Goal: Task Accomplishment & Management: Manage account settings

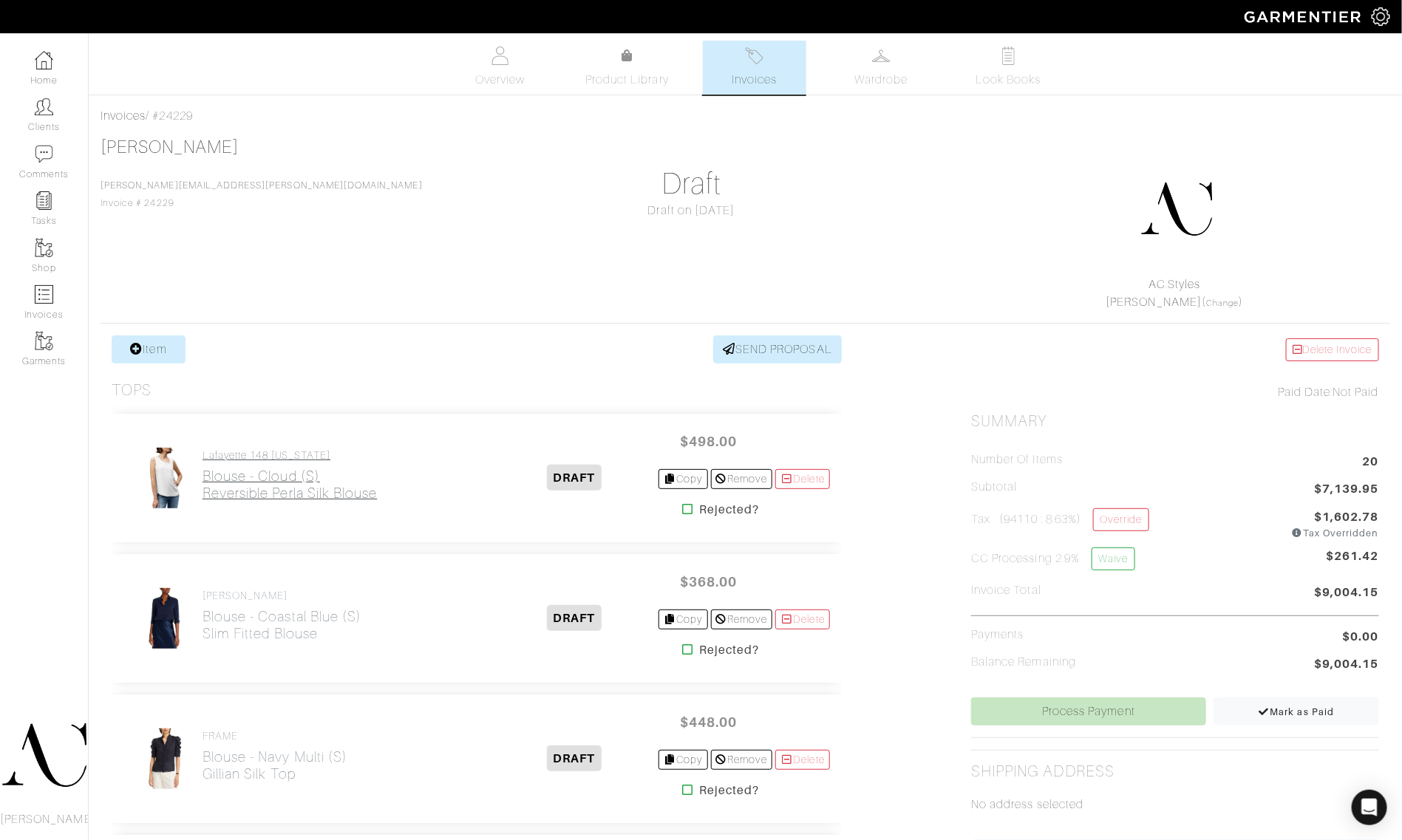
drag, startPoint x: 377, startPoint y: 492, endPoint x: 204, endPoint y: 497, distance: 173.1
click at [204, 497] on div "Lafayette 148 New York Blouse - Cloud (S) Reversible Perla Silk Blouse" at bounding box center [312, 477] width 379 height 62
copy h2 "Reversible Perla Silk Blouse"
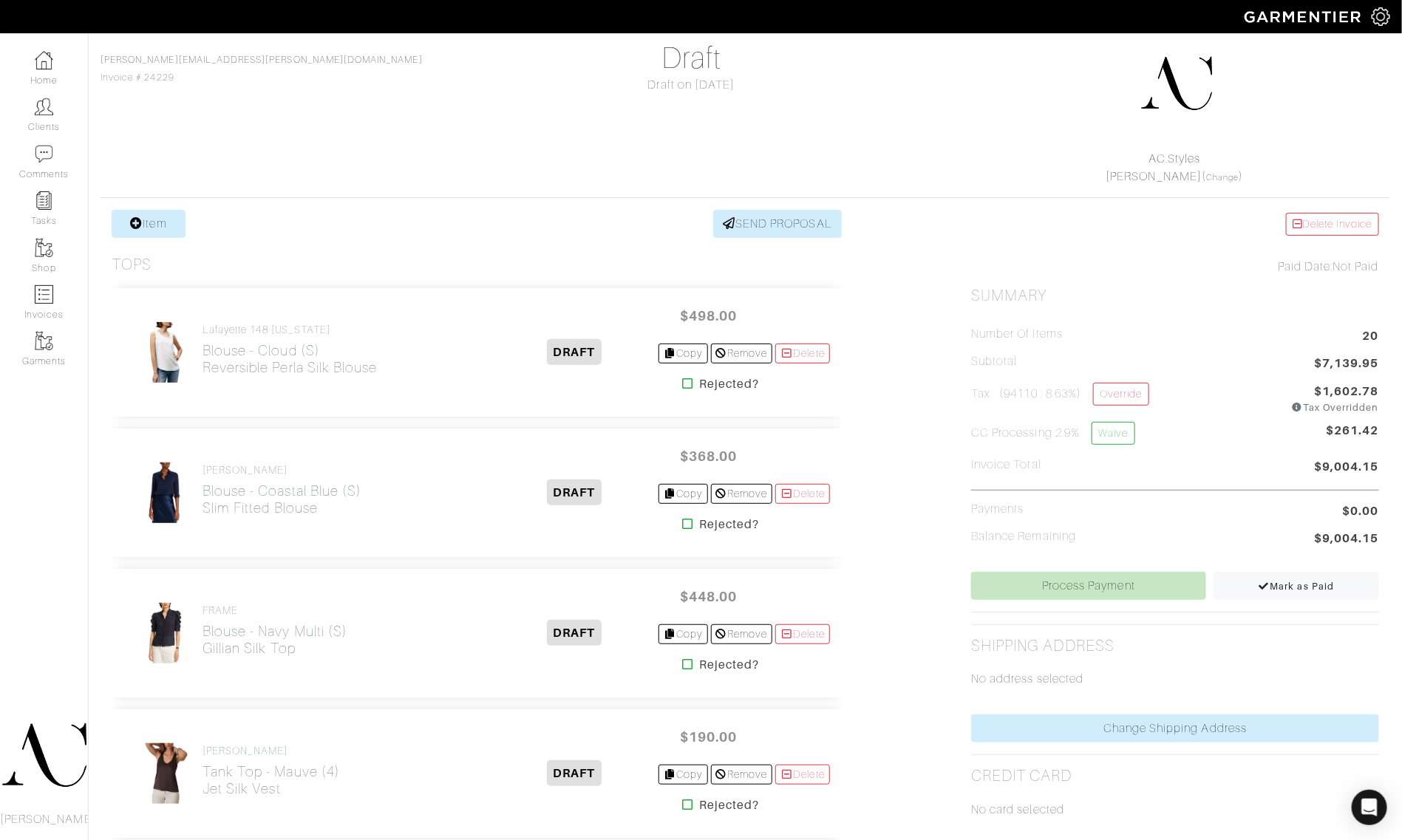
scroll to position [185, 0]
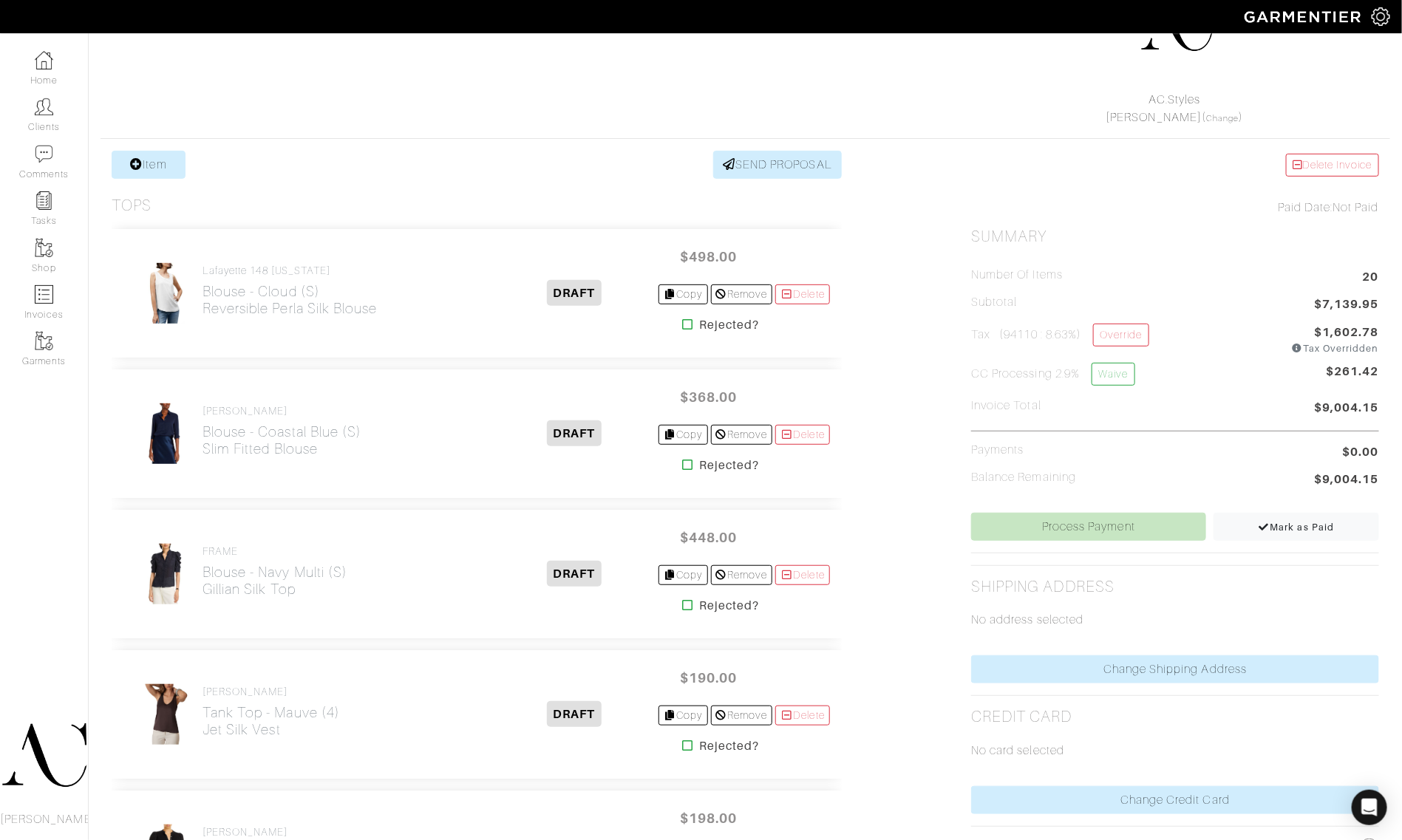
drag, startPoint x: 333, startPoint y: 469, endPoint x: 200, endPoint y: 460, distance: 133.3
click at [200, 460] on div "Vince Blouse - Coastal Blue (S) Slim Fitted Blouse DRAFT $368.00 Copy Remove De…" at bounding box center [477, 434] width 730 height 128
copy h2 "Slim Fitted Blouse"
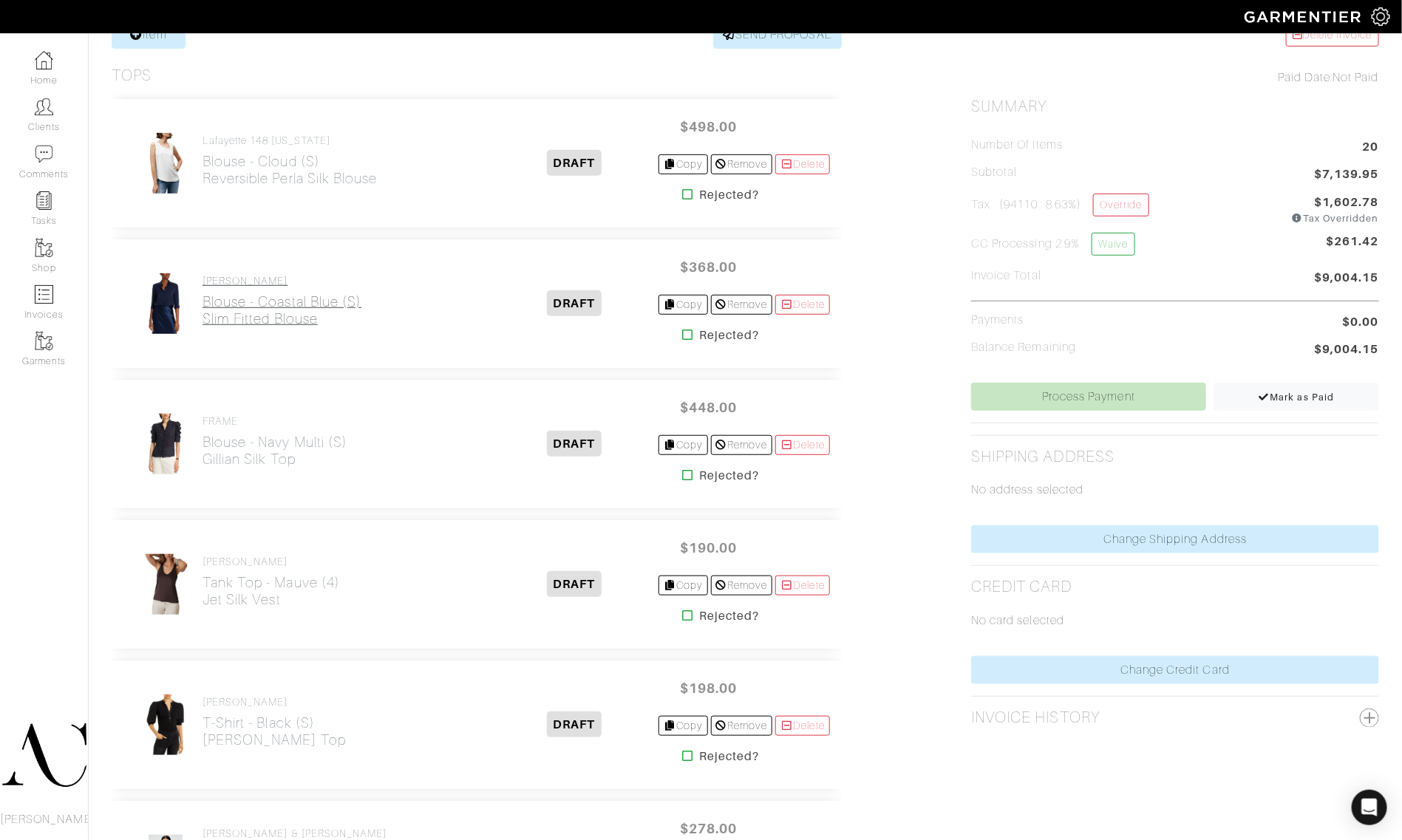
scroll to position [370, 0]
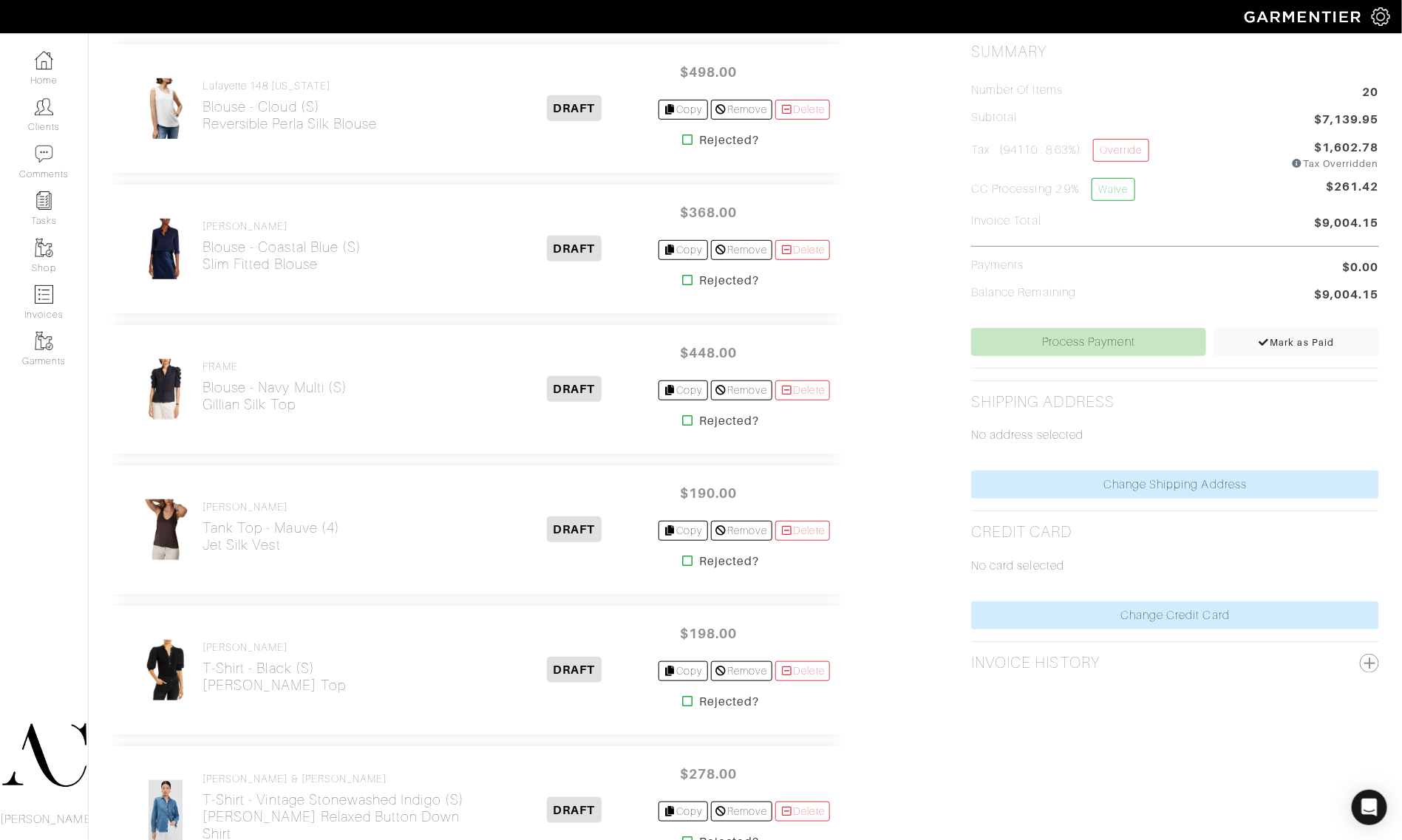
drag, startPoint x: 308, startPoint y: 414, endPoint x: 204, endPoint y: 418, distance: 104.1
click at [204, 418] on div "FRAME Blouse - Navy Multi (S) Gillian Silk Top" at bounding box center [275, 389] width 144 height 58
copy h2 "Gillian Silk Top"
drag, startPoint x: 297, startPoint y: 556, endPoint x: 204, endPoint y: 550, distance: 93.2
click at [204, 550] on div "REISS Tank Top - Mauve (4) Jet Silk Vest" at bounding box center [271, 530] width 137 height 58
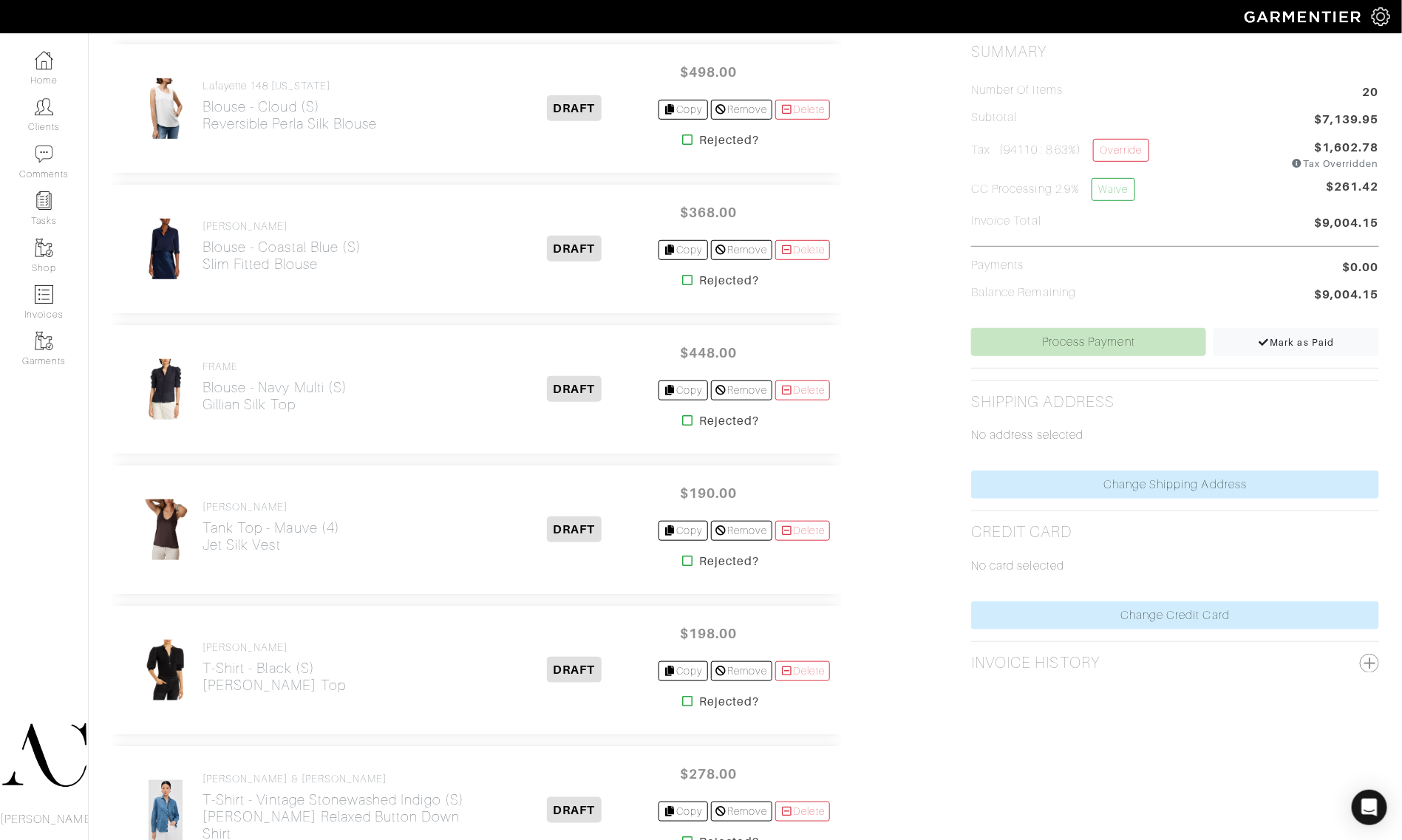
copy h2 "Jet Silk Vest"
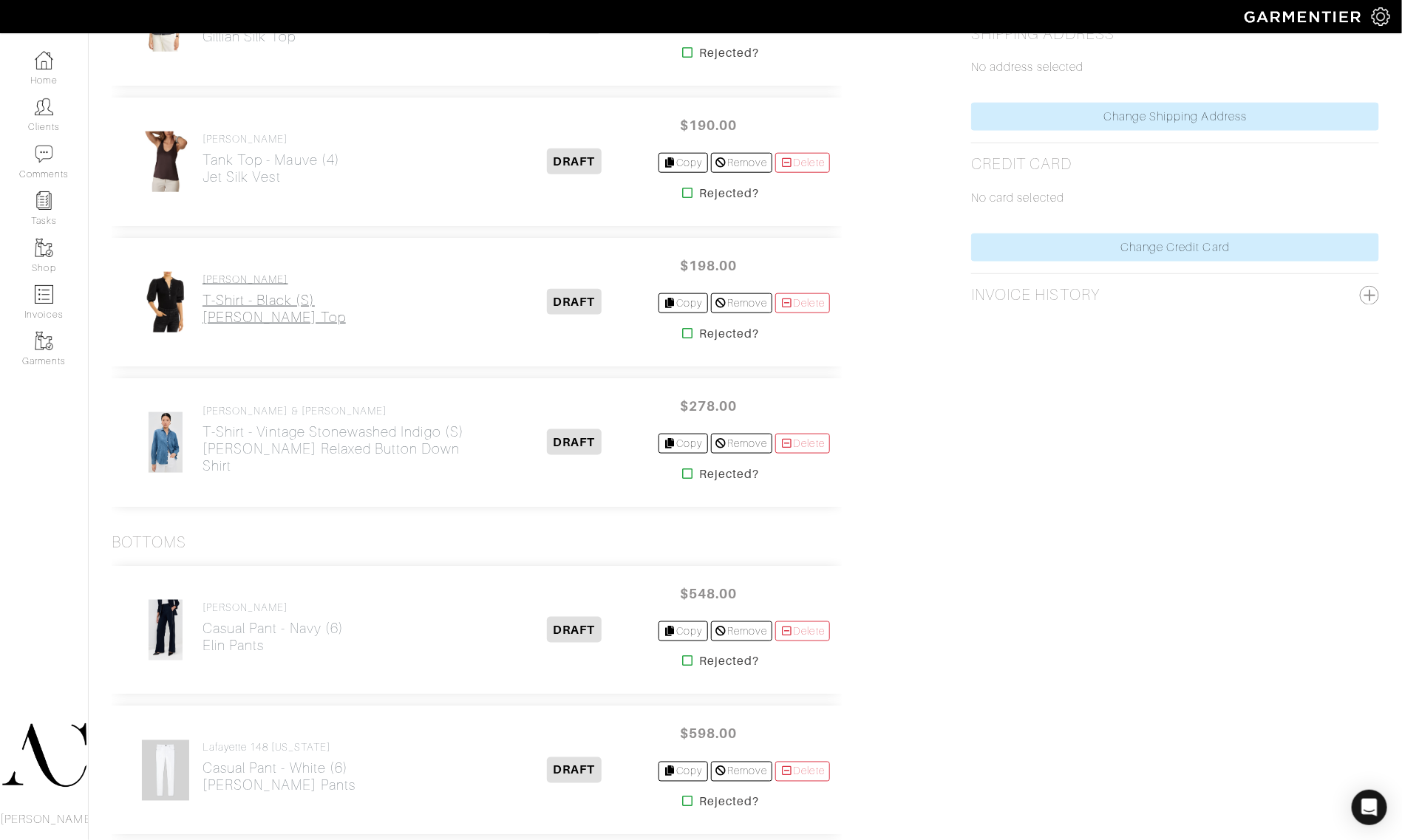
scroll to position [738, 0]
drag, startPoint x: 294, startPoint y: 334, endPoint x: 201, endPoint y: 323, distance: 93.6
click at [201, 323] on div "Veronica Beard T-Shirt - Black (S) Coralee Top DRAFT $198.00 Copy Remove Delete…" at bounding box center [477, 300] width 730 height 128
copy h2 "Coralee Top"
drag, startPoint x: 482, startPoint y: 478, endPoint x: 204, endPoint y: 463, distance: 278.4
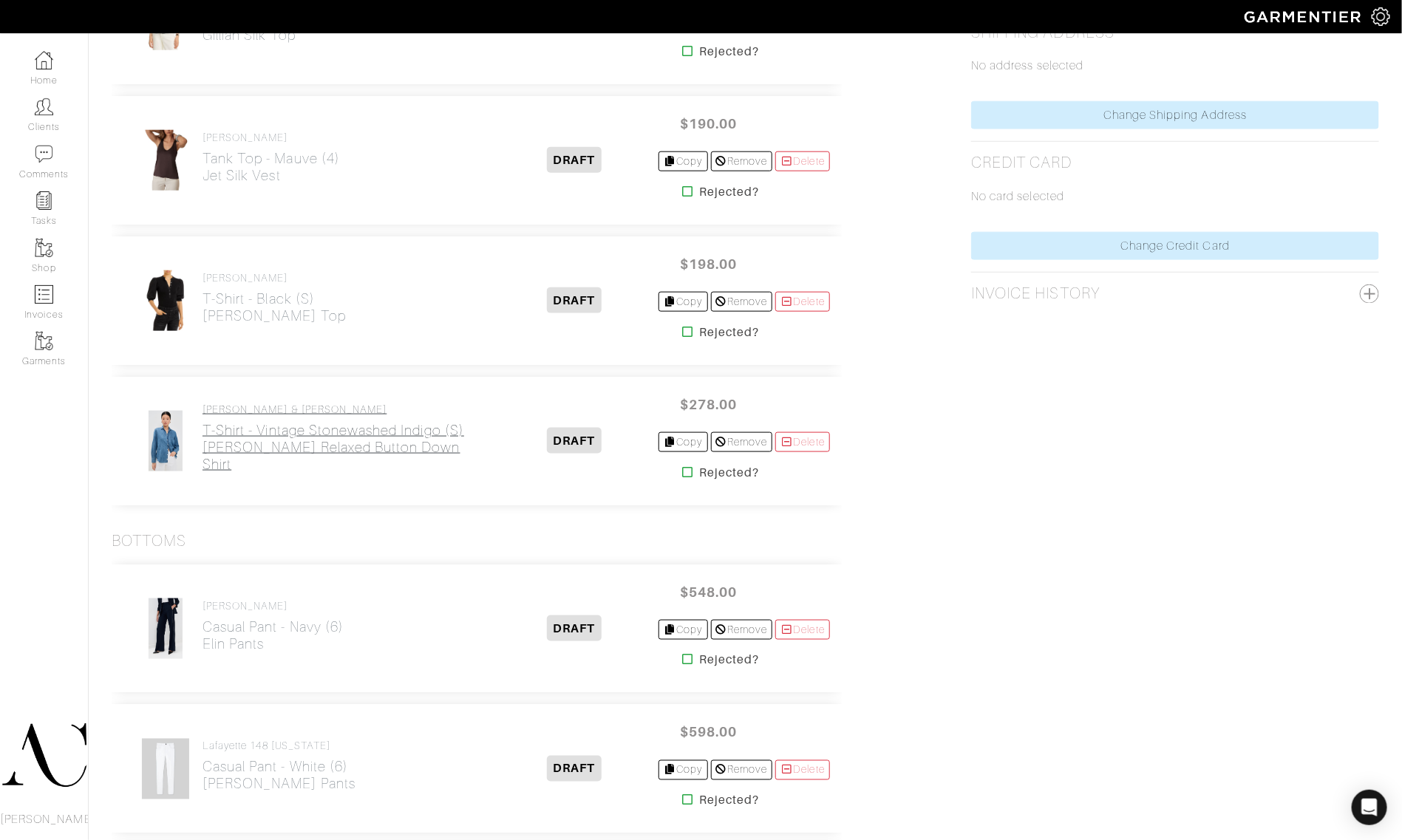
click at [204, 463] on div "Frank & Eileen T-Shirt - Vintage Stonewashed Indigo (S) Eileen Denim Relaxed Bu…" at bounding box center [477, 441] width 730 height 128
copy h2 "Eileen Denim Relaxed Button Down Shirt"
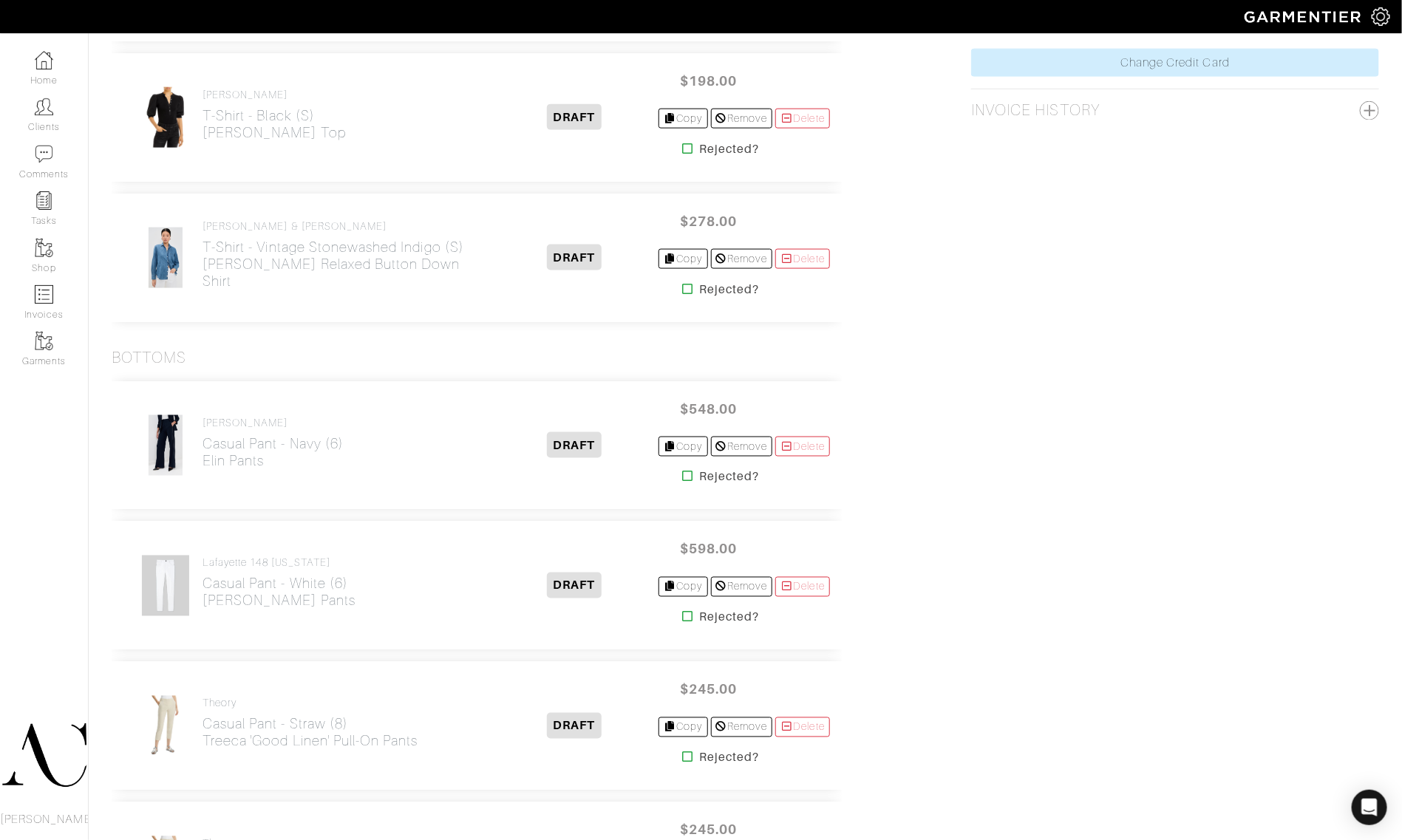
scroll to position [1016, 0]
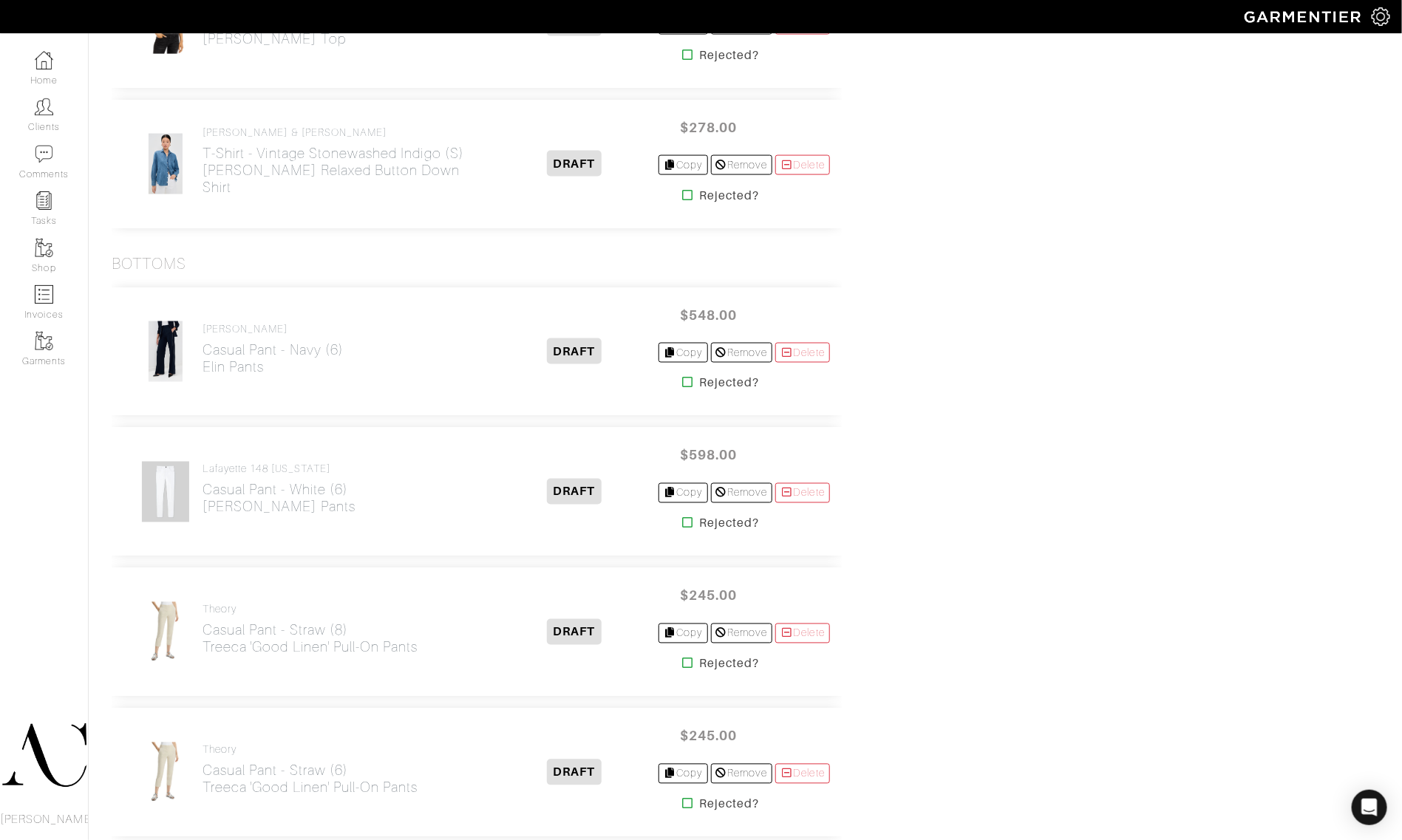
drag, startPoint x: 279, startPoint y: 384, endPoint x: 202, endPoint y: 380, distance: 77.1
click at [202, 380] on div "Veronica Beard Casual Pant - Navy (6) Elin Pants" at bounding box center [312, 351] width 379 height 62
copy h2 "Elin Pants"
drag, startPoint x: 306, startPoint y: 527, endPoint x: 204, endPoint y: 511, distance: 103.2
click at [204, 511] on div "Lafayette 148 New York Casual Pant - White (6) Mercer Pants DRAFT $598.00 Copy …" at bounding box center [477, 492] width 730 height 128
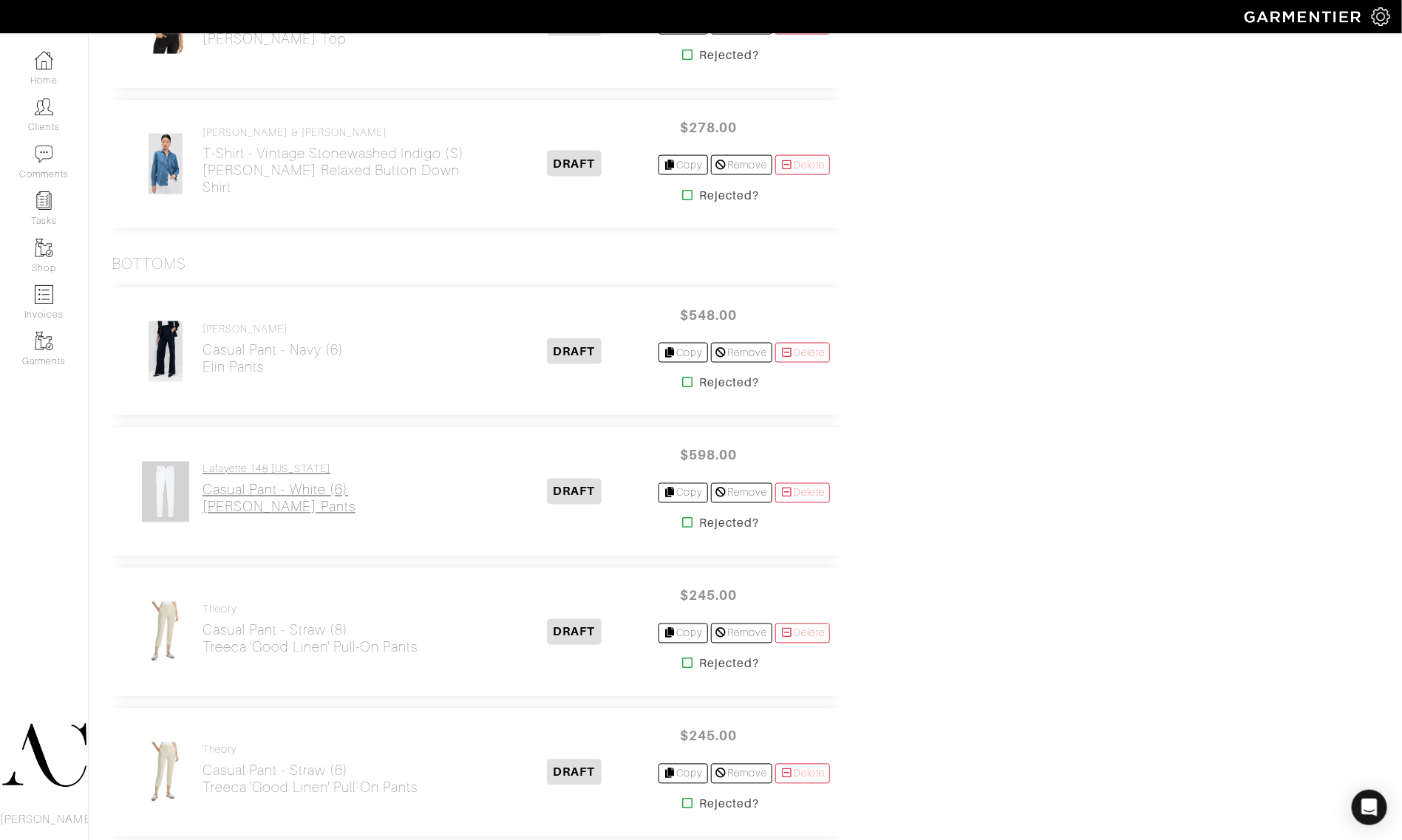
copy h2 "Mercer Pants"
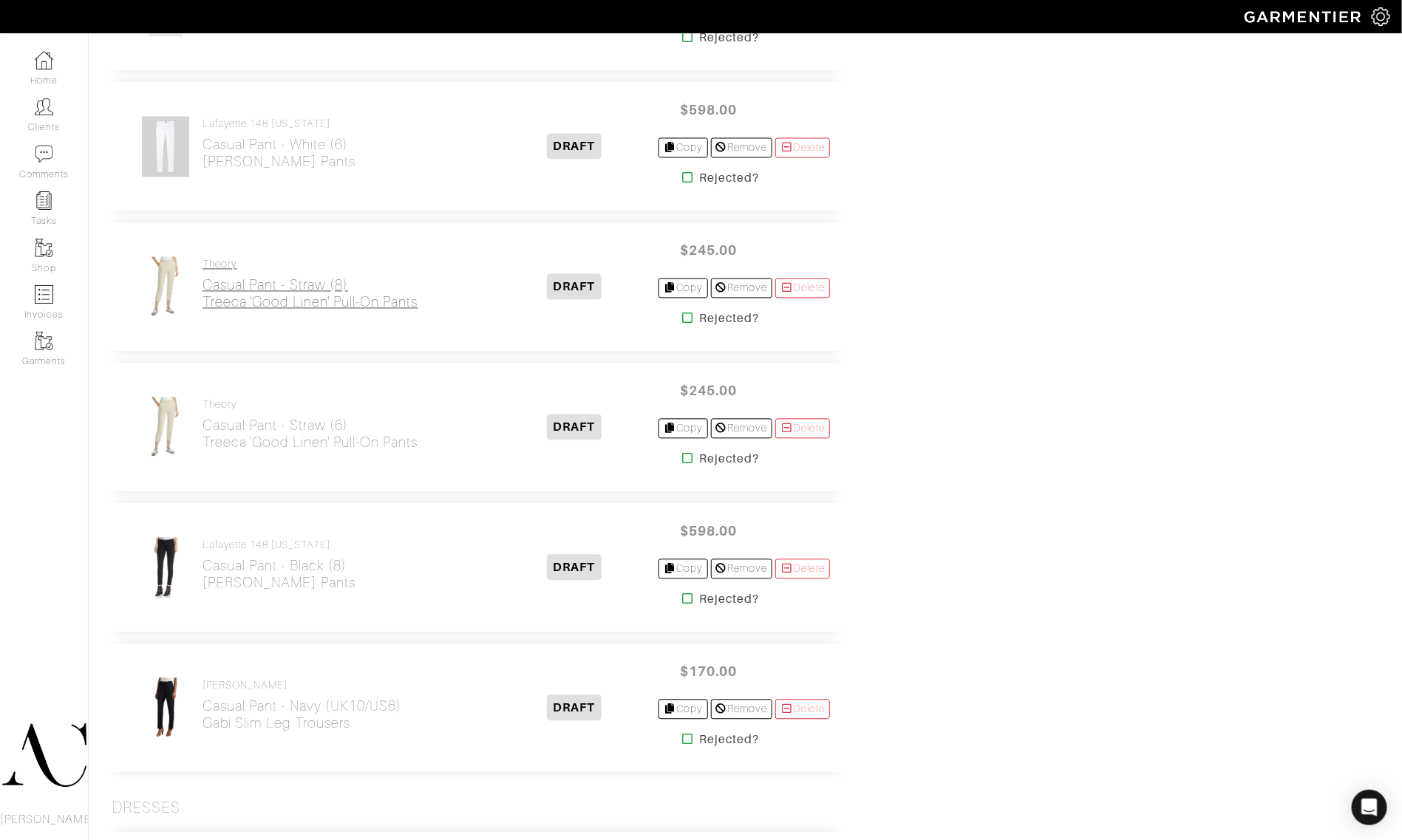
scroll to position [1385, 0]
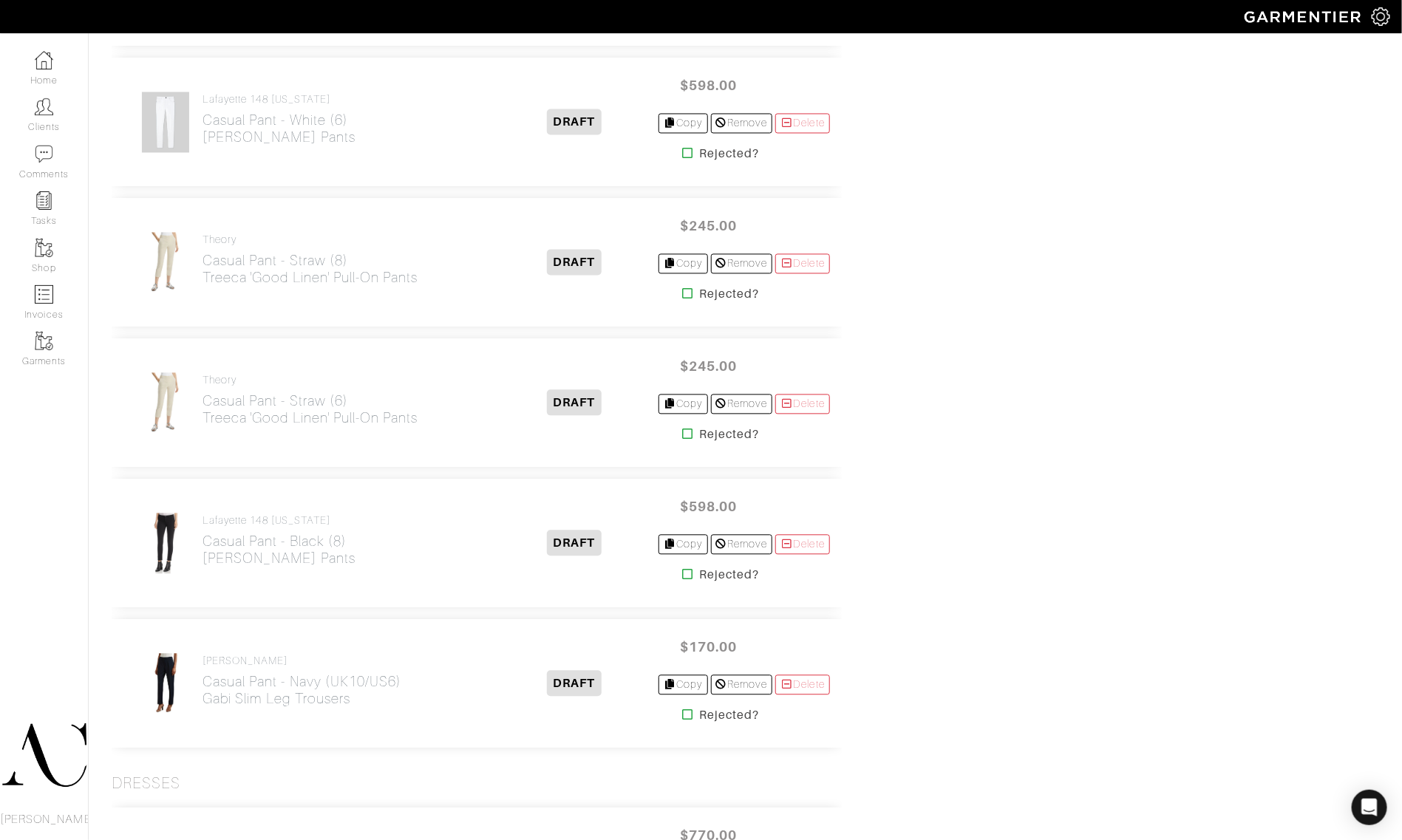
drag, startPoint x: 156, startPoint y: 271, endPoint x: 1017, endPoint y: 306, distance: 861.7
drag, startPoint x: 451, startPoint y: 295, endPoint x: 205, endPoint y: 288, distance: 246.1
click at [205, 288] on div "Theory Casual Pant - Straw (8) Treeca 'Good Linen' Pull-On Pants" at bounding box center [312, 263] width 379 height 62
copy h2 "Treeca 'Good Linen' Pull-On Pants"
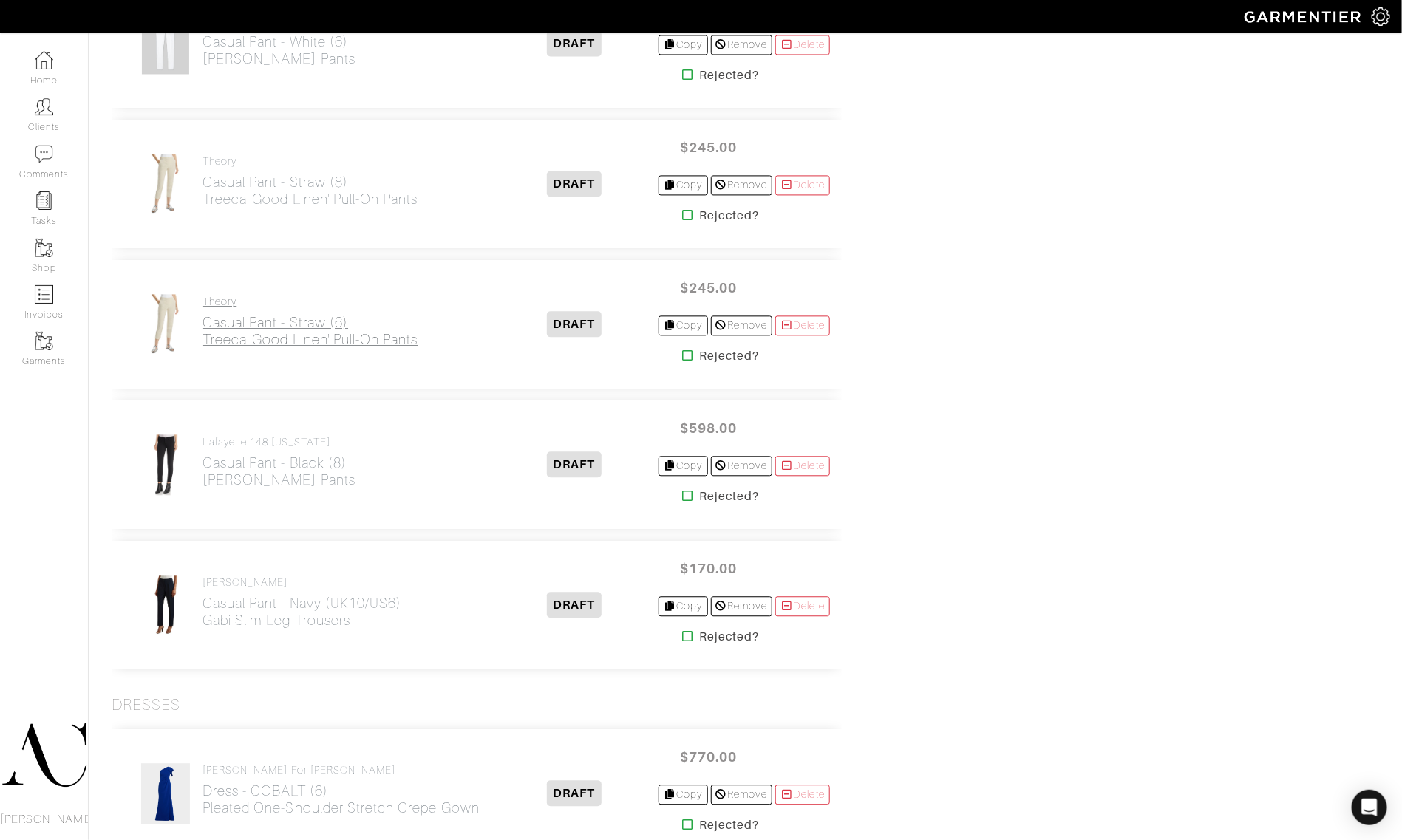
scroll to position [1477, 0]
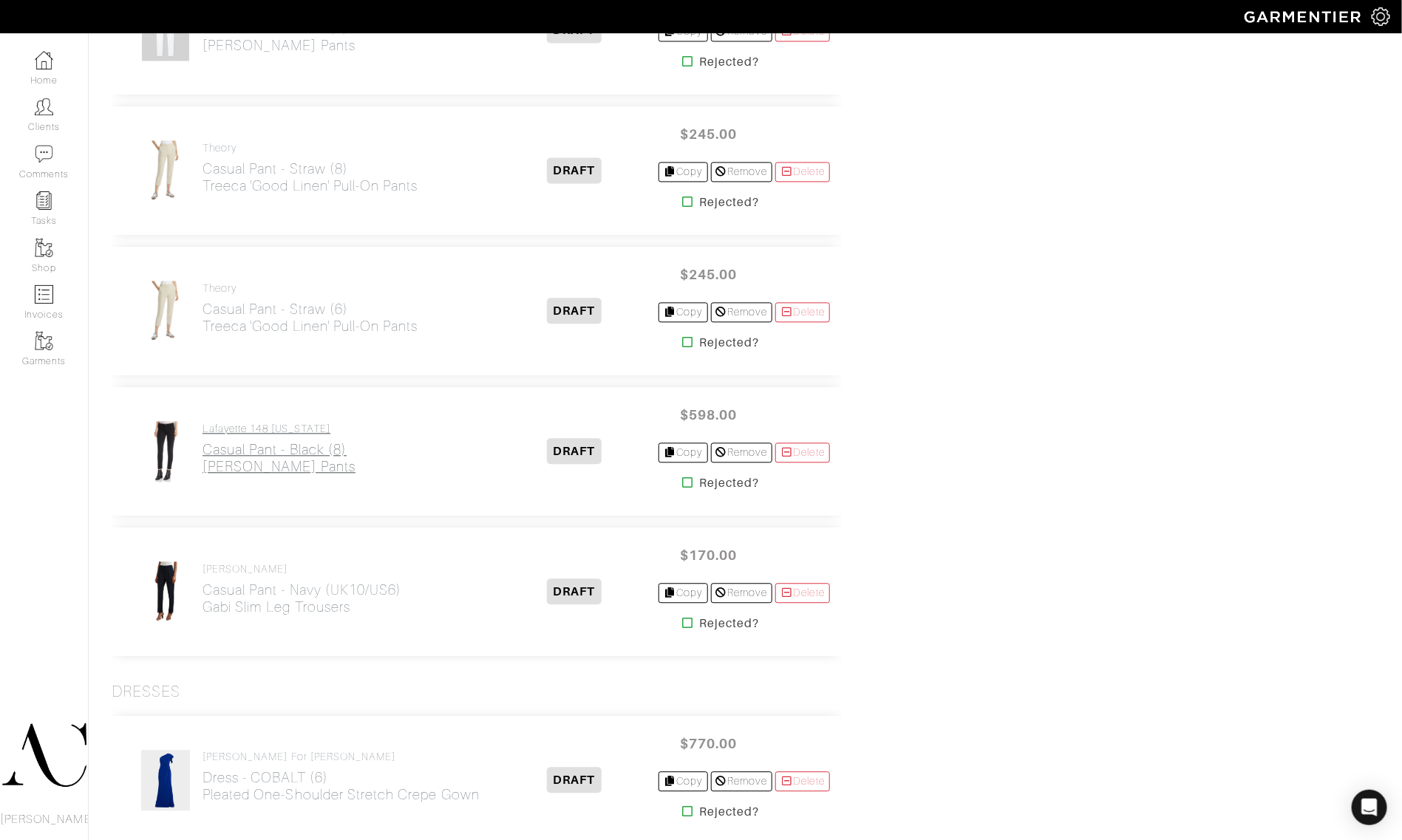
drag, startPoint x: 300, startPoint y: 486, endPoint x: 206, endPoint y: 476, distance: 94.5
click at [206, 476] on div "Lafayette 148 New York Casual Pant - Black (8) Mercer Pants DRAFT $598.00 Copy …" at bounding box center [477, 452] width 730 height 128
copy h2 "Mercer Pants"
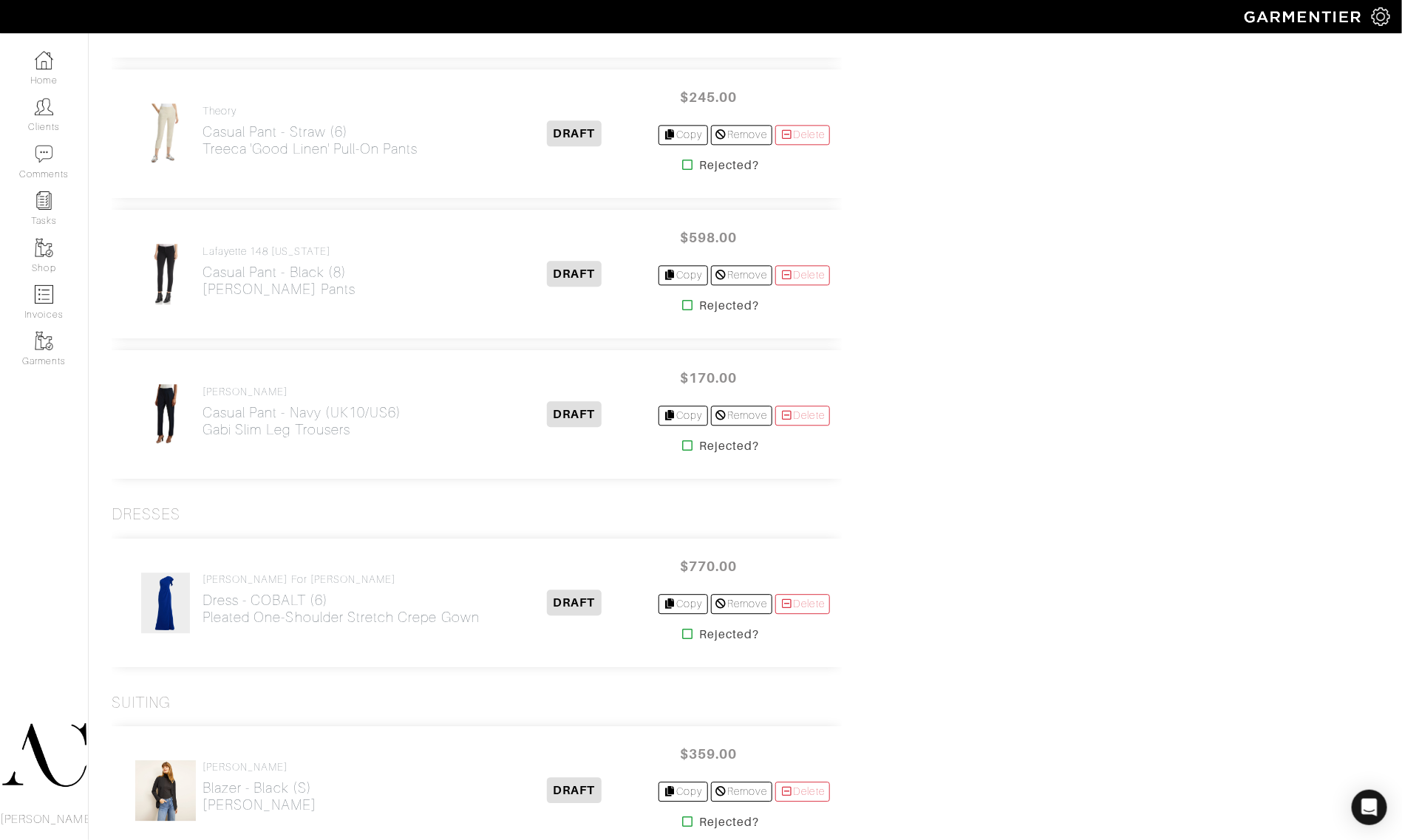
scroll to position [1662, 0]
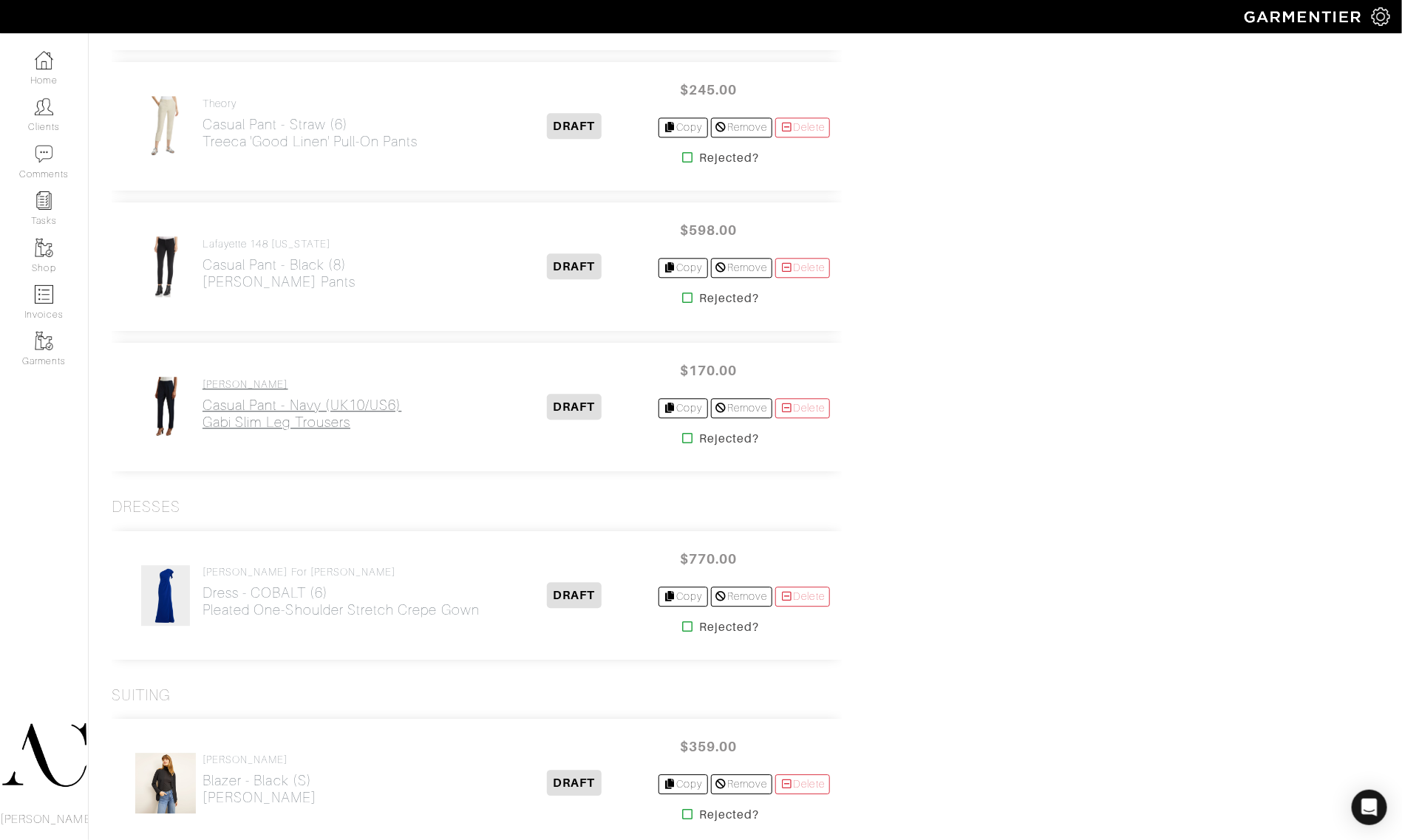
drag, startPoint x: 387, startPoint y: 449, endPoint x: 204, endPoint y: 430, distance: 184.0
click at [204, 430] on div "REISS Casual Pant - Navy (UK10/US6) Gabi Slim Leg Trousers DRAFT $170.00 Copy R…" at bounding box center [477, 407] width 730 height 128
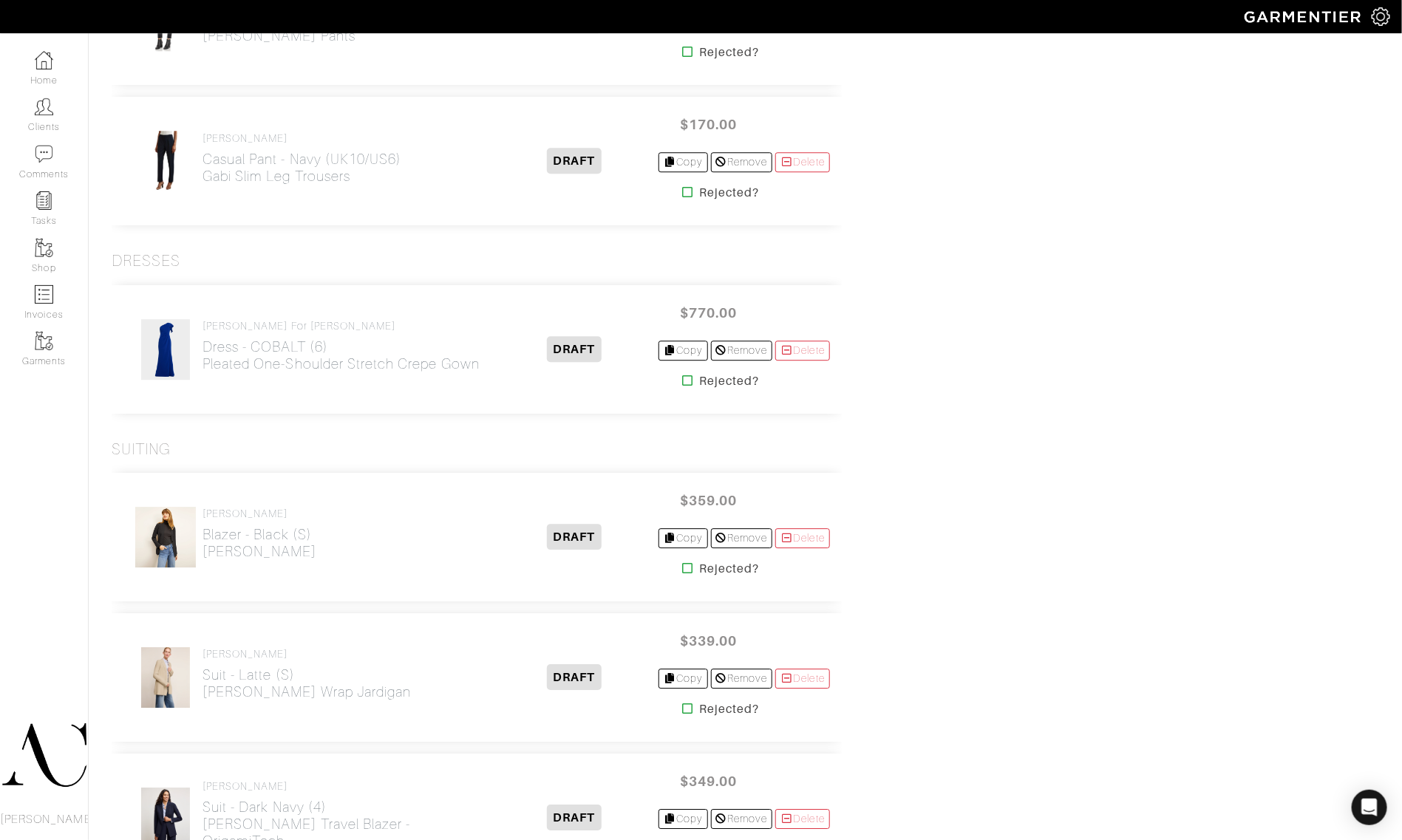
scroll to position [1939, 0]
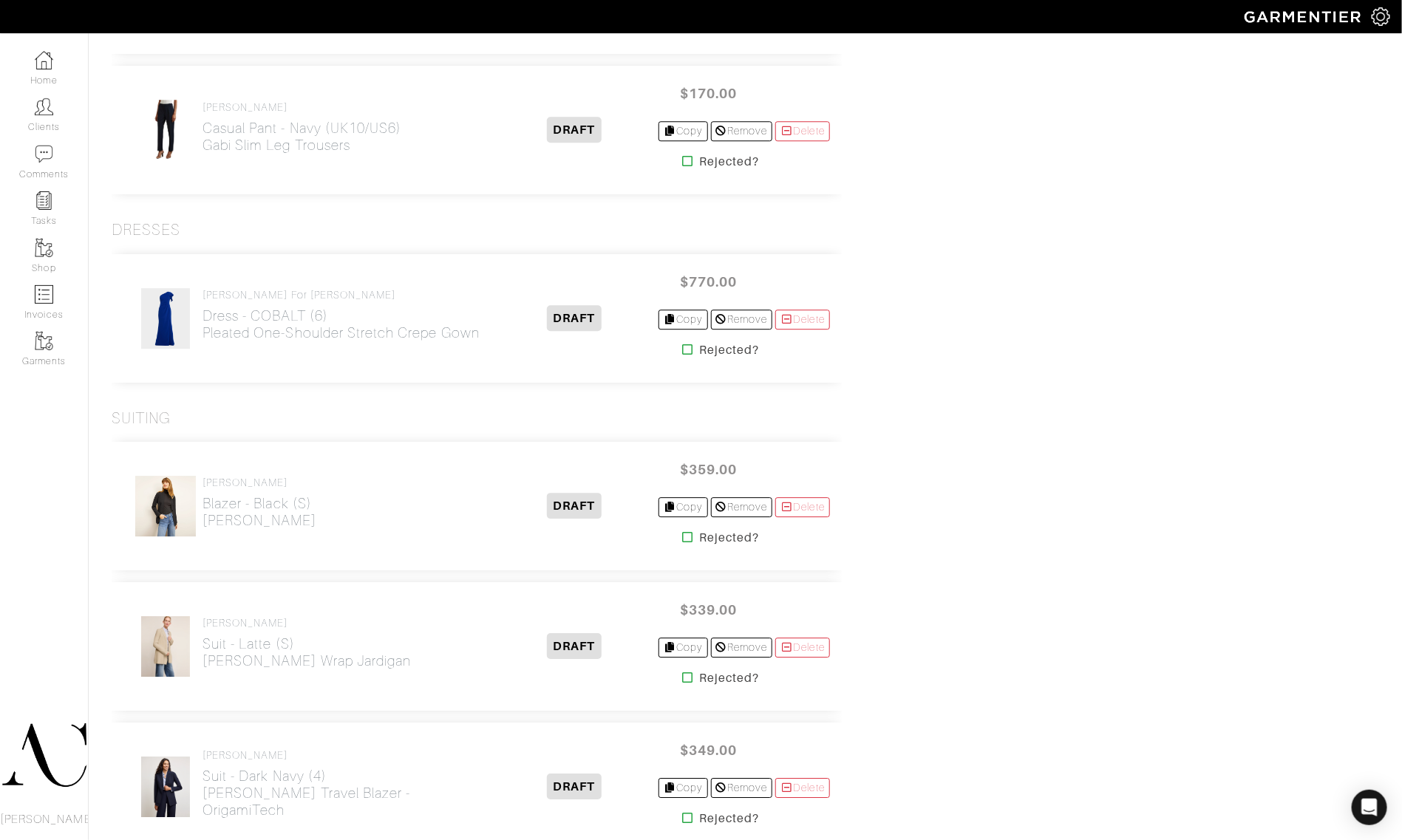
drag, startPoint x: 482, startPoint y: 355, endPoint x: 201, endPoint y: 357, distance: 281.0
click at [201, 357] on div "Rickie Freeman for Teri Jon Dress - COBALT (6) Pleated One-Shoulder Stretch Cre…" at bounding box center [477, 318] width 730 height 128
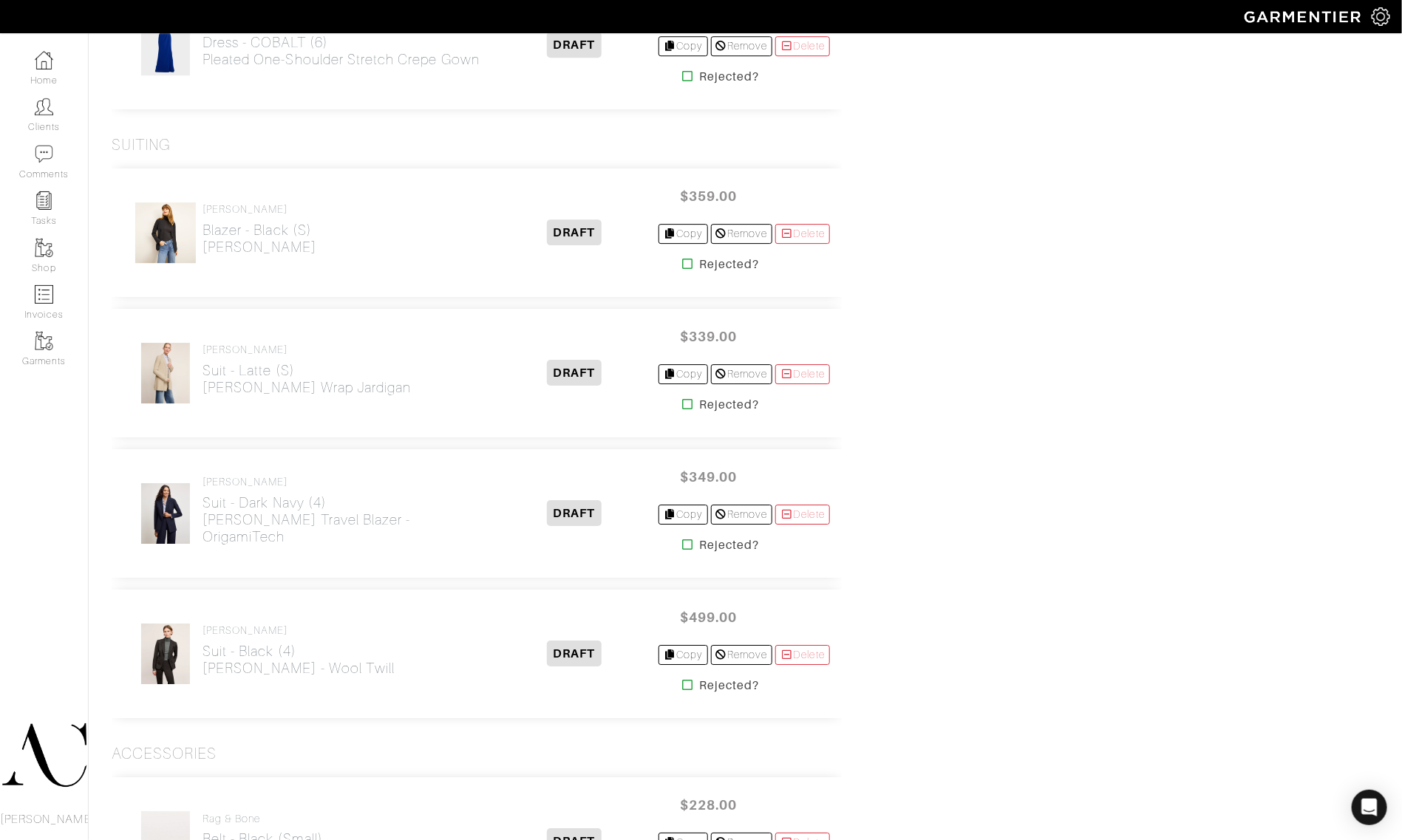
scroll to position [2216, 0]
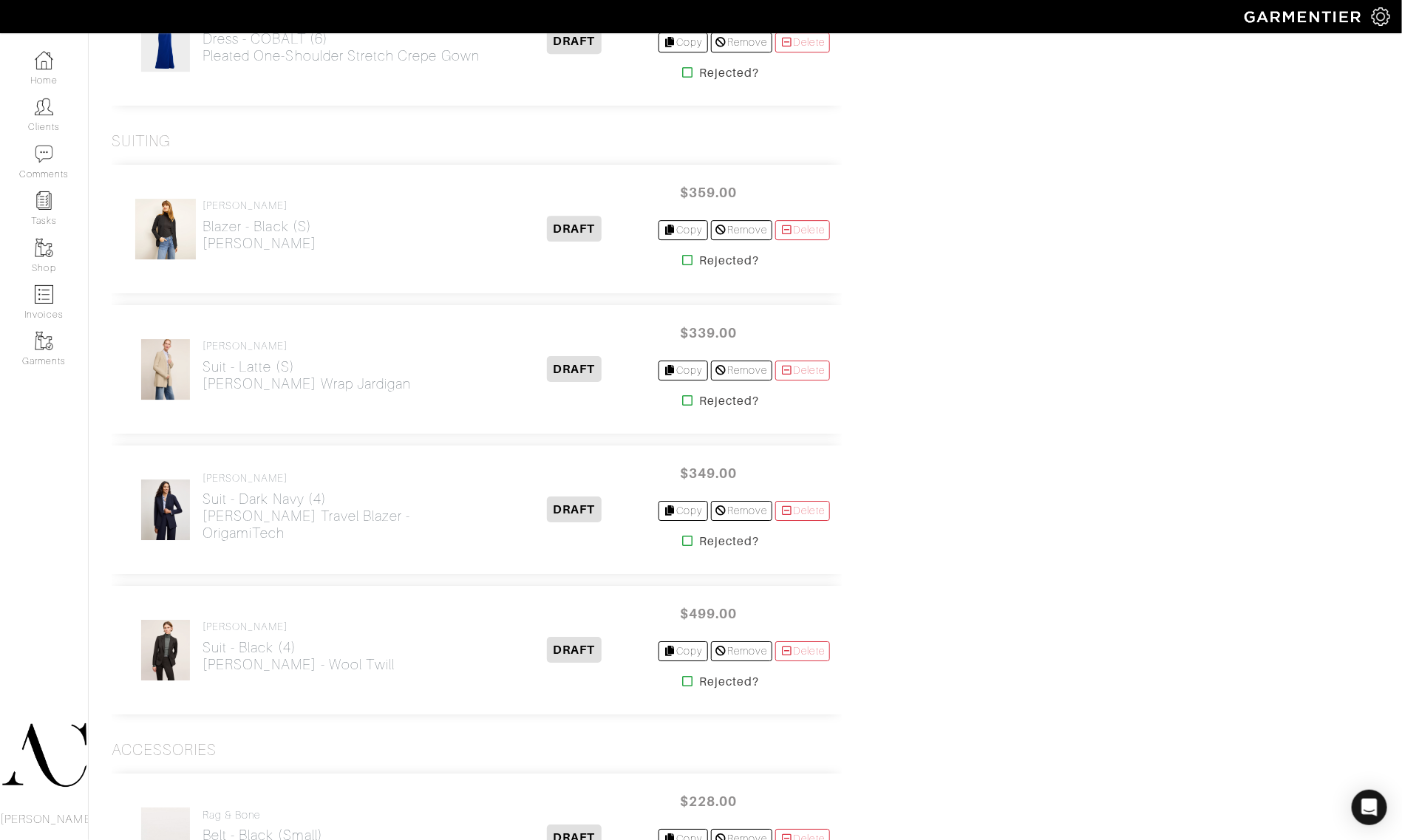
drag, startPoint x: 329, startPoint y: 264, endPoint x: 201, endPoint y: 261, distance: 128.0
click at [201, 260] on div "M.M. LaFleur Blazer - Black (S) Jennimai Jardigan" at bounding box center [312, 228] width 379 height 62
drag, startPoint x: 379, startPoint y: 390, endPoint x: 204, endPoint y: 393, distance: 175.0
click at [204, 393] on div "M.M. LaFleur Suit - Latte (S) Merritt Wrap Jardigan" at bounding box center [312, 369] width 379 height 62
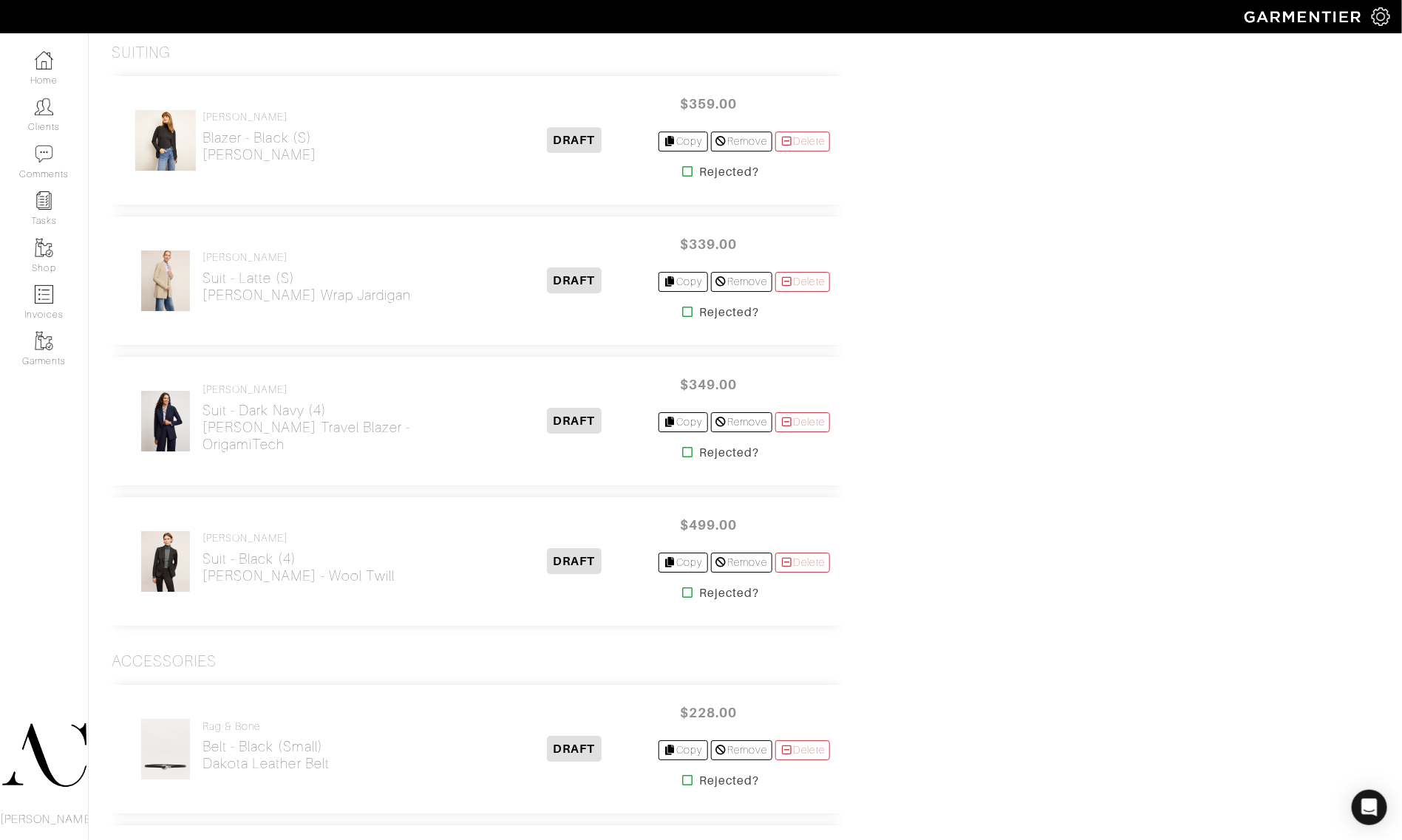
scroll to position [2308, 0]
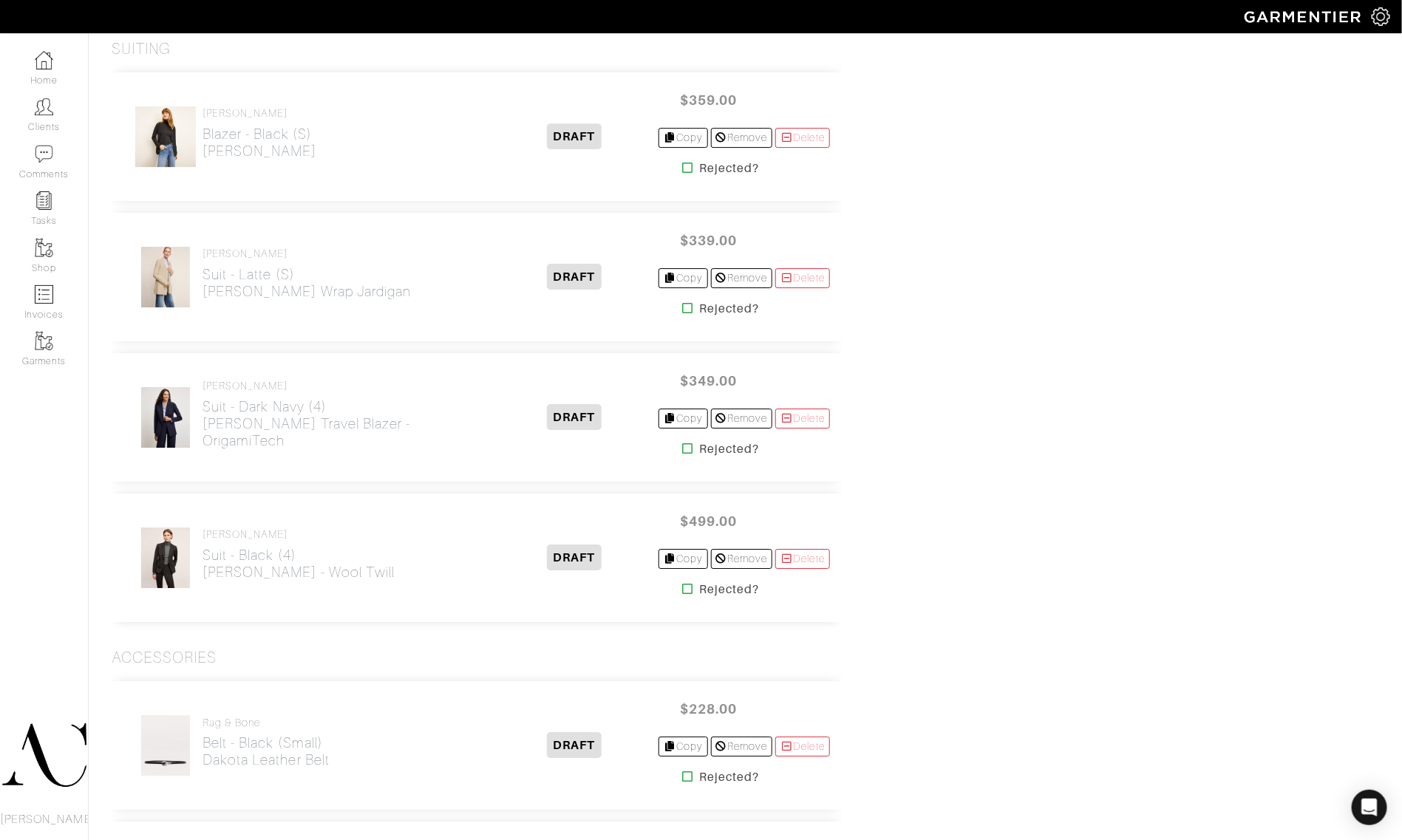
drag, startPoint x: 473, startPoint y: 455, endPoint x: 204, endPoint y: 447, distance: 269.1
click at [204, 447] on div "M.M. LaFleur Suit - Dark Navy (4) Moreland Travel Blazer - OrigamiTech DRAFT $3…" at bounding box center [477, 417] width 730 height 128
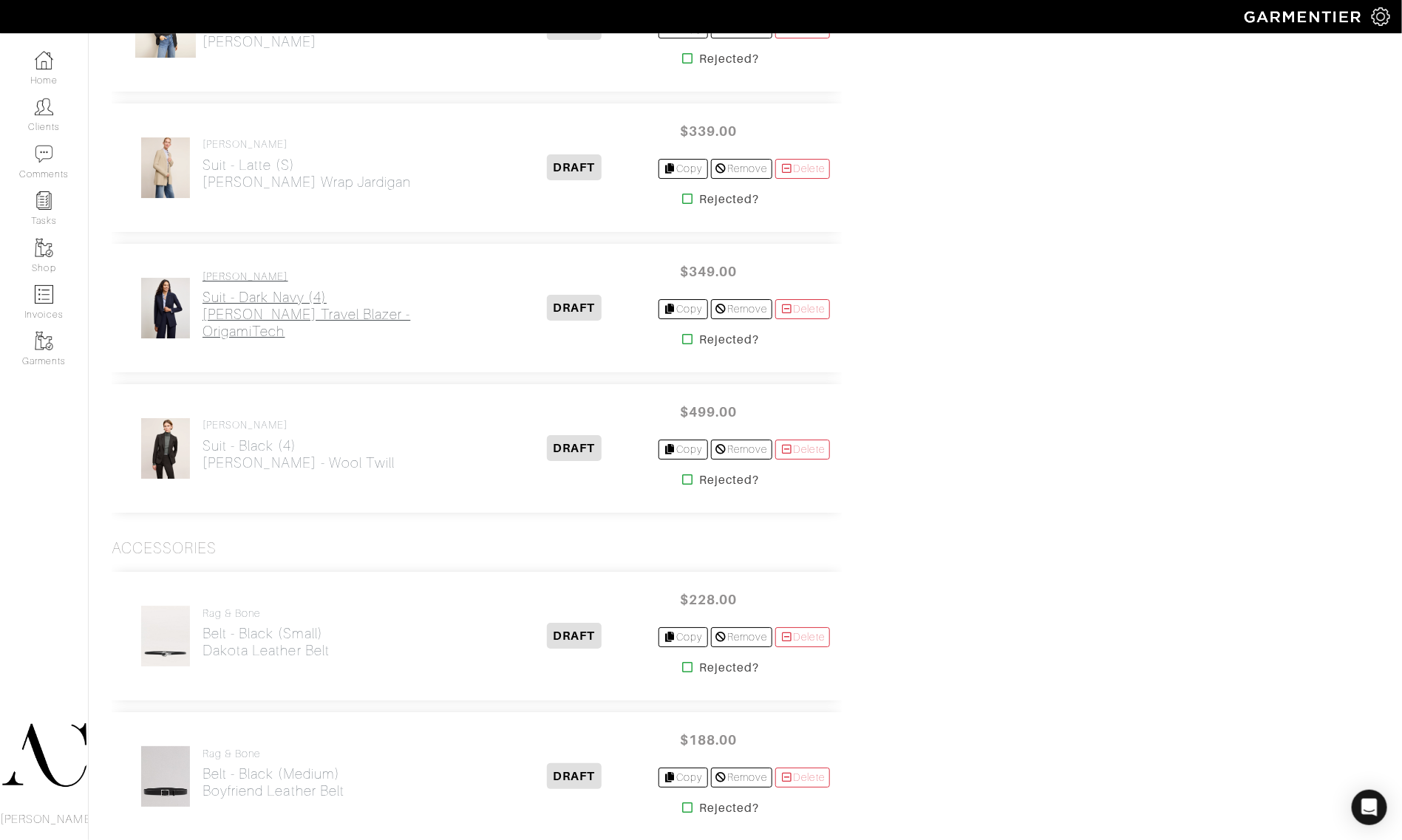
scroll to position [2492, 0]
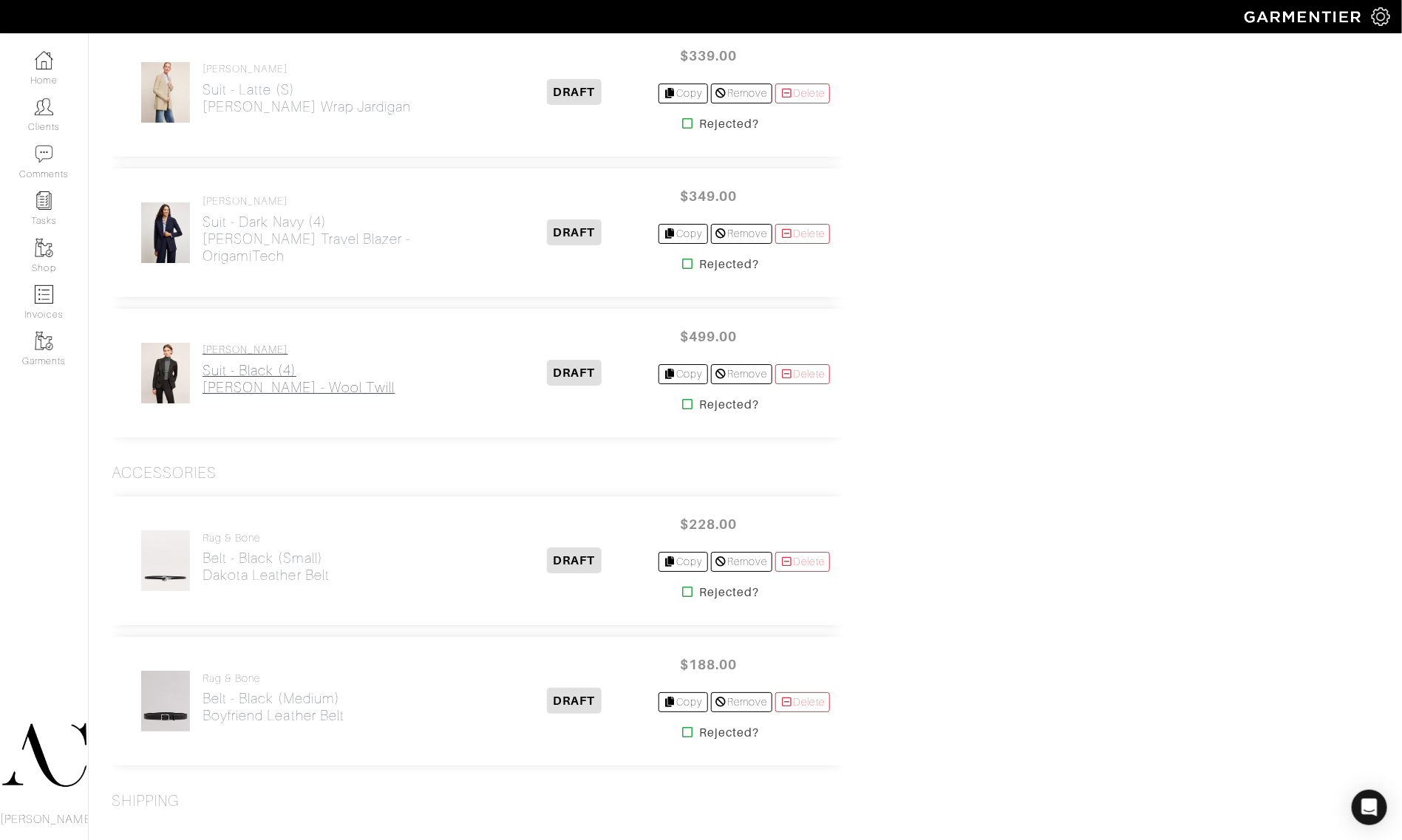
drag, startPoint x: 397, startPoint y: 408, endPoint x: 204, endPoint y: 399, distance: 193.2
click at [204, 399] on div "M.M. LaFleur Suit - Black (4) Yasmine Blazer - Wool Twill" at bounding box center [312, 373] width 379 height 62
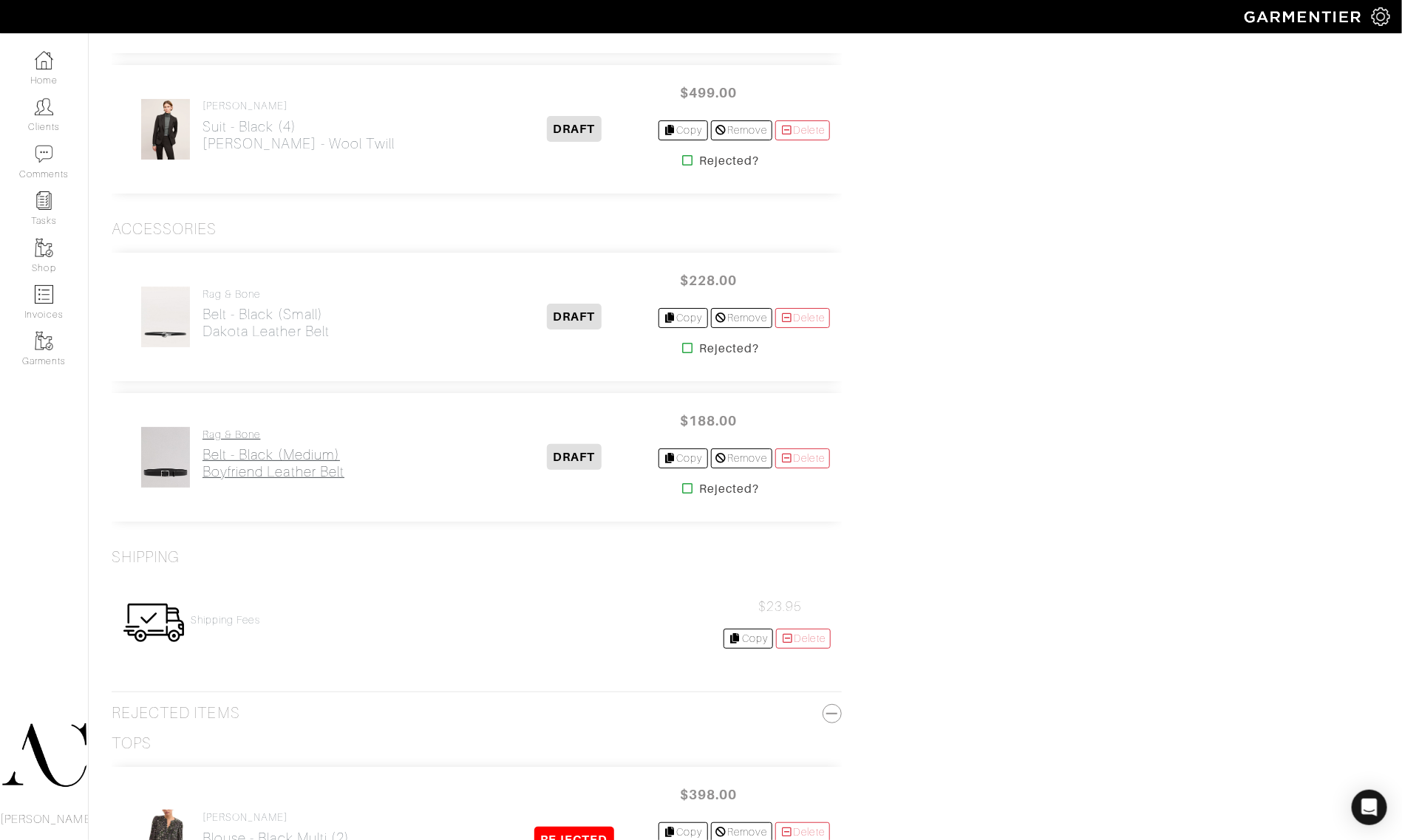
scroll to position [2770, 0]
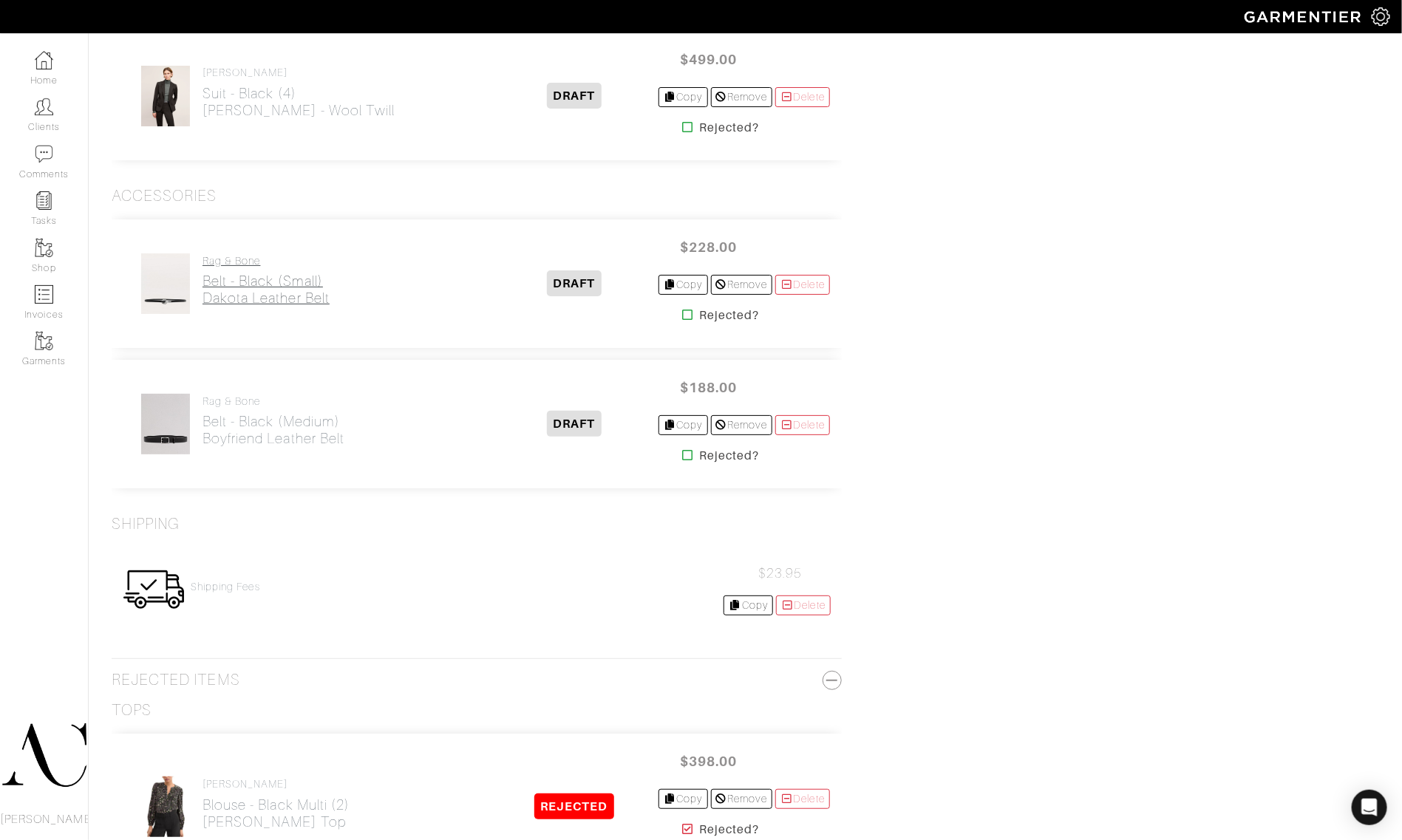
drag, startPoint x: 357, startPoint y: 316, endPoint x: 202, endPoint y: 311, distance: 155.1
click at [202, 311] on div "Rag & Bone Belt - Black (Small) Dakota Leather Belt" at bounding box center [312, 284] width 379 height 62
drag, startPoint x: 358, startPoint y: 463, endPoint x: 204, endPoint y: 456, distance: 154.2
click at [204, 456] on div "Rag & Bone Belt - Black (Medium) Boyfriend Leather Belt DRAFT $188.00 Copy Remo…" at bounding box center [477, 424] width 730 height 128
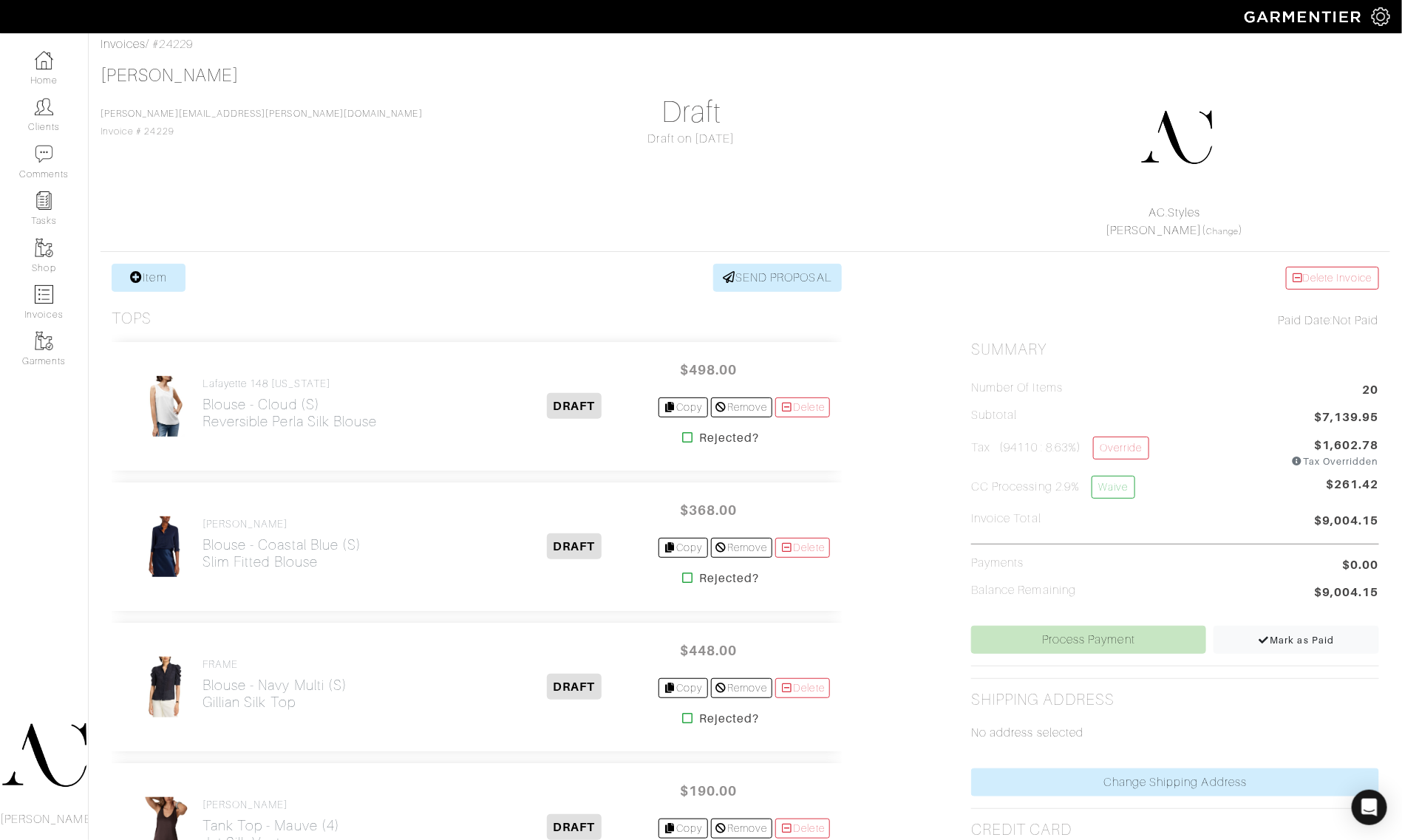
scroll to position [0, 0]
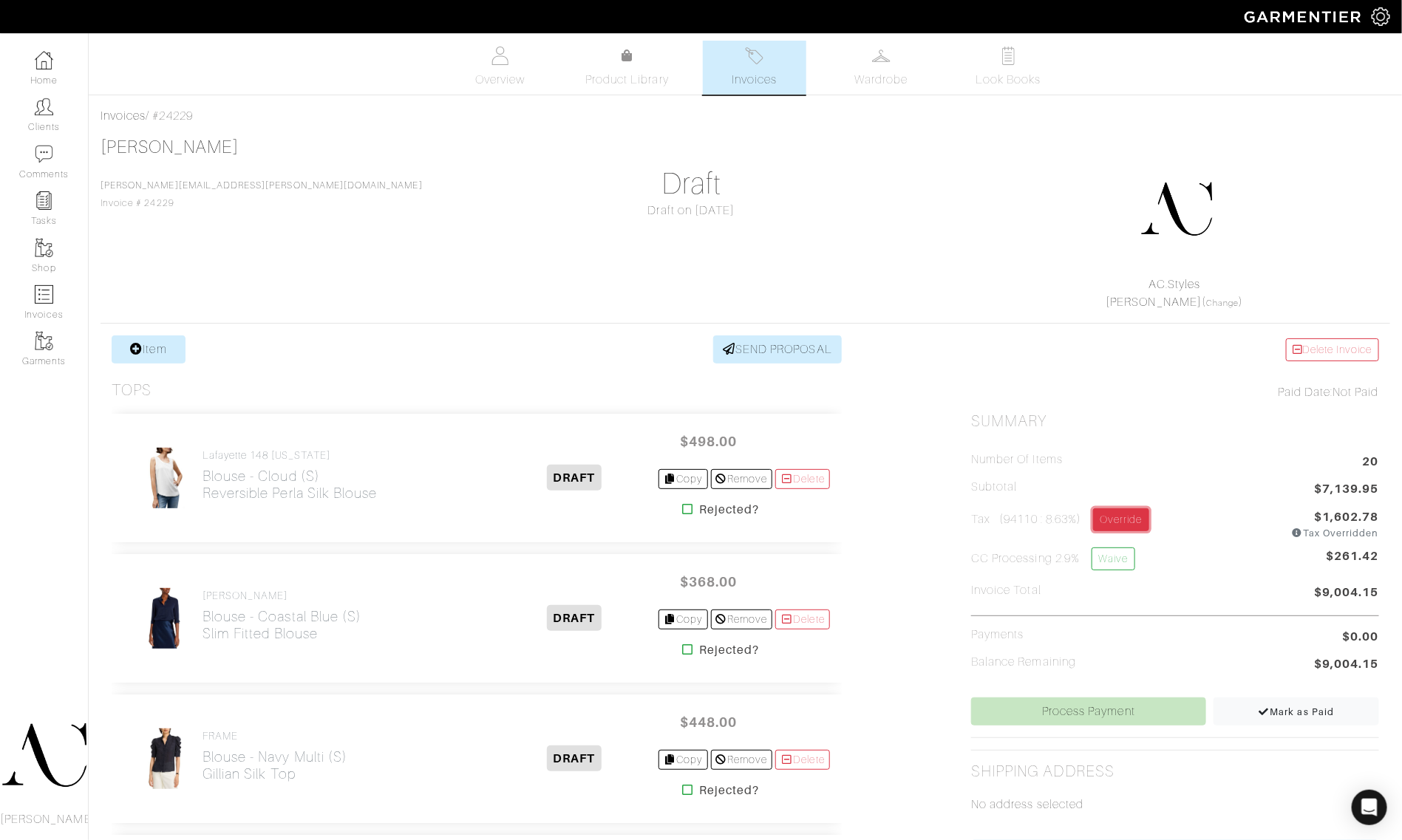
click at [1112, 519] on link "Override" at bounding box center [1120, 519] width 55 height 23
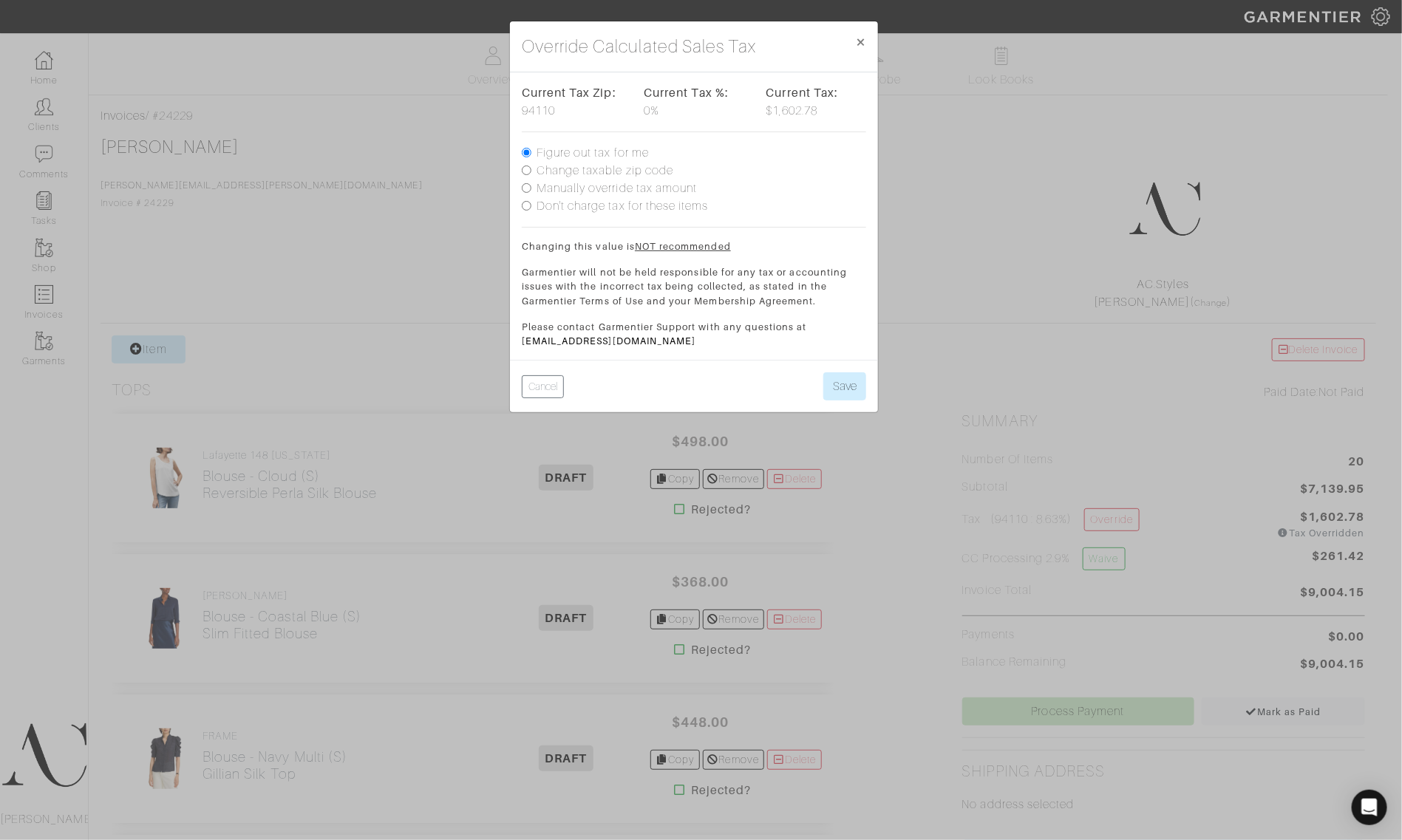
click at [578, 170] on label "Change taxable zip code" at bounding box center [605, 171] width 136 height 18
click at [531, 170] on input "Change taxable zip code" at bounding box center [527, 170] width 10 height 10
radio input "true"
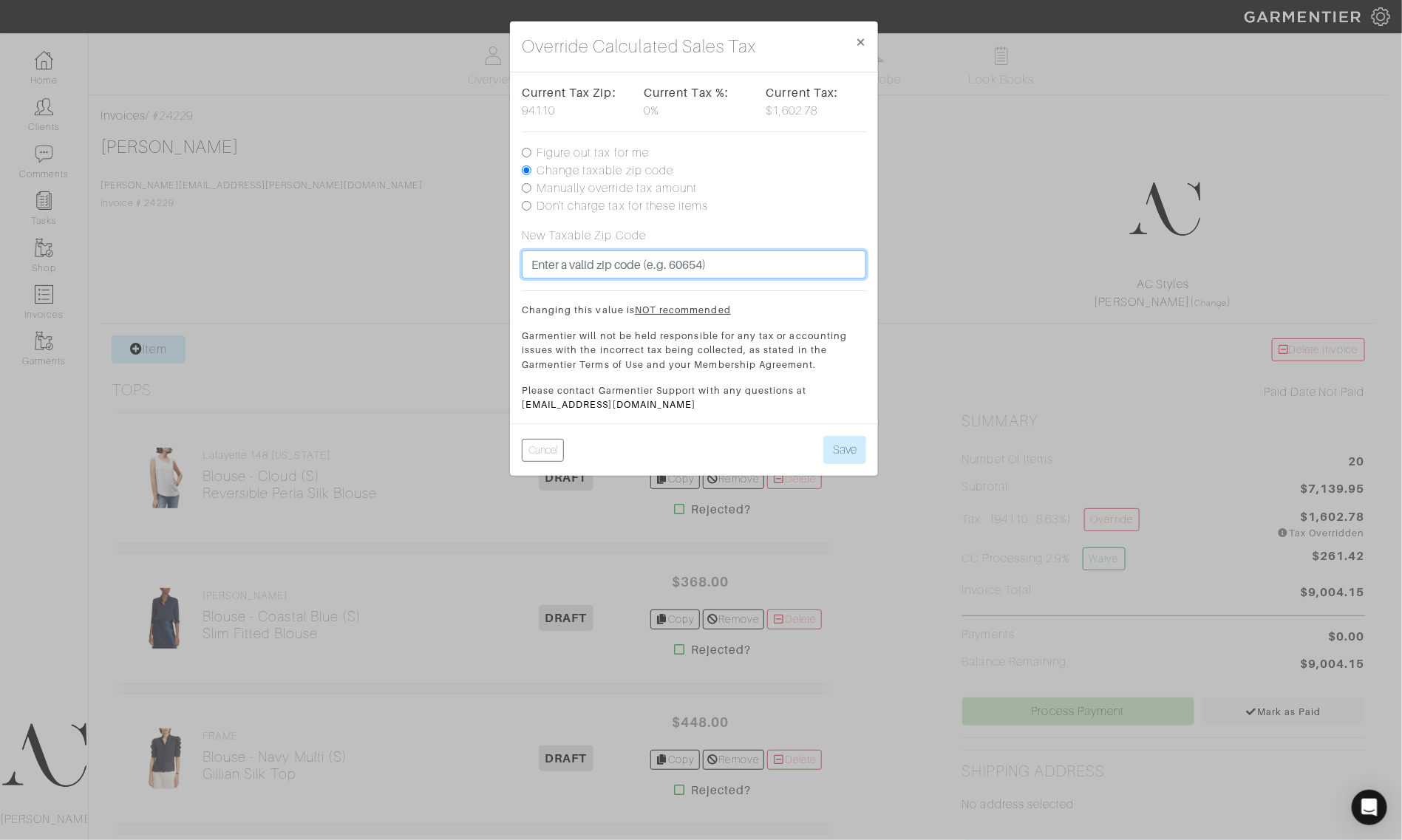
click at [567, 253] on input "text" at bounding box center [694, 264] width 344 height 28
click at [574, 253] on input "90094" at bounding box center [694, 264] width 344 height 28
type input "90094"
click at [708, 223] on div "Current Tax Zip: 94110 Current Tax %: 0% Current Tax: $1,602.78 Figure out tax …" at bounding box center [694, 247] width 344 height 327
click at [843, 451] on button "Save" at bounding box center [844, 450] width 43 height 28
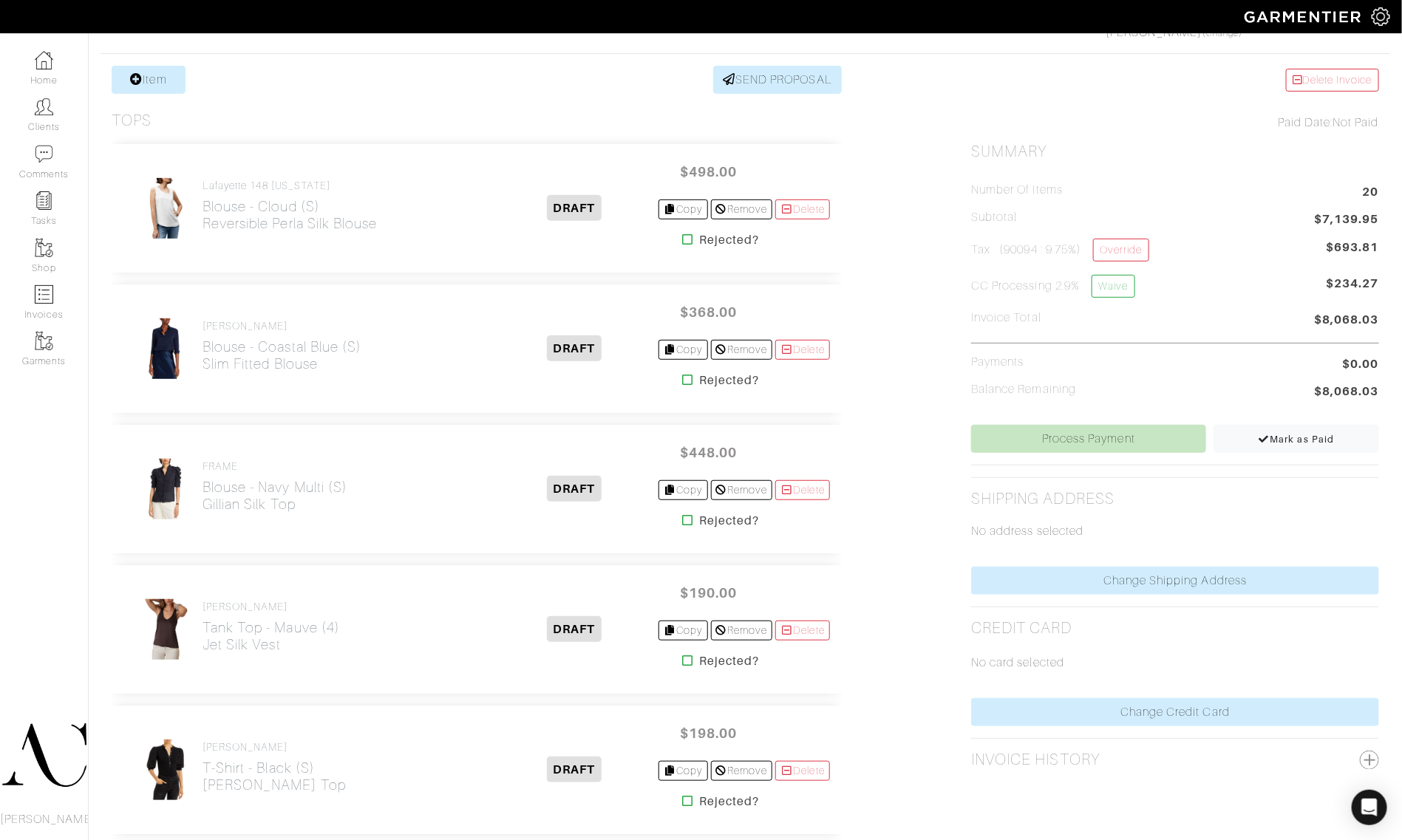
scroll to position [277, 0]
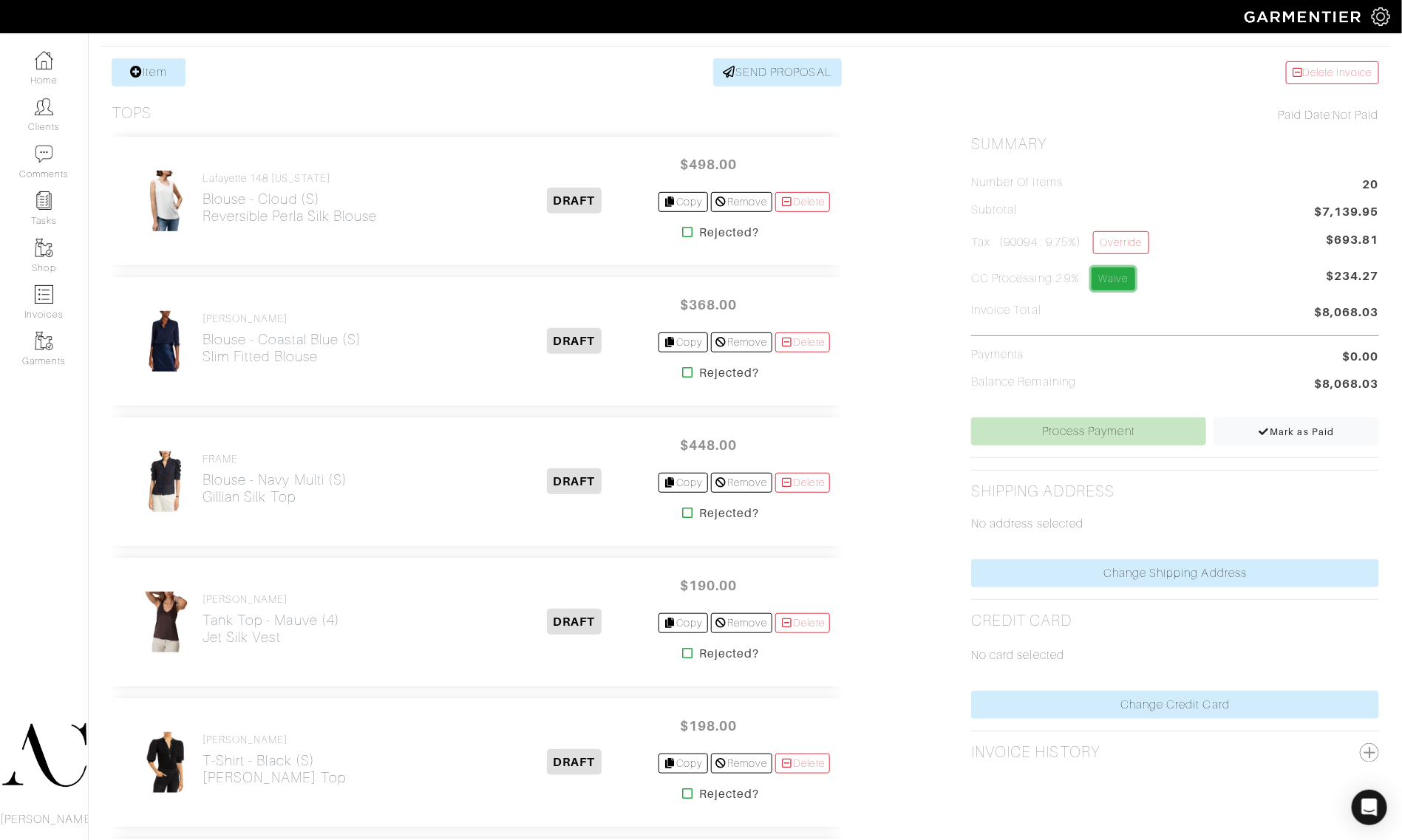
click at [1110, 275] on link "Waive" at bounding box center [1112, 279] width 43 height 23
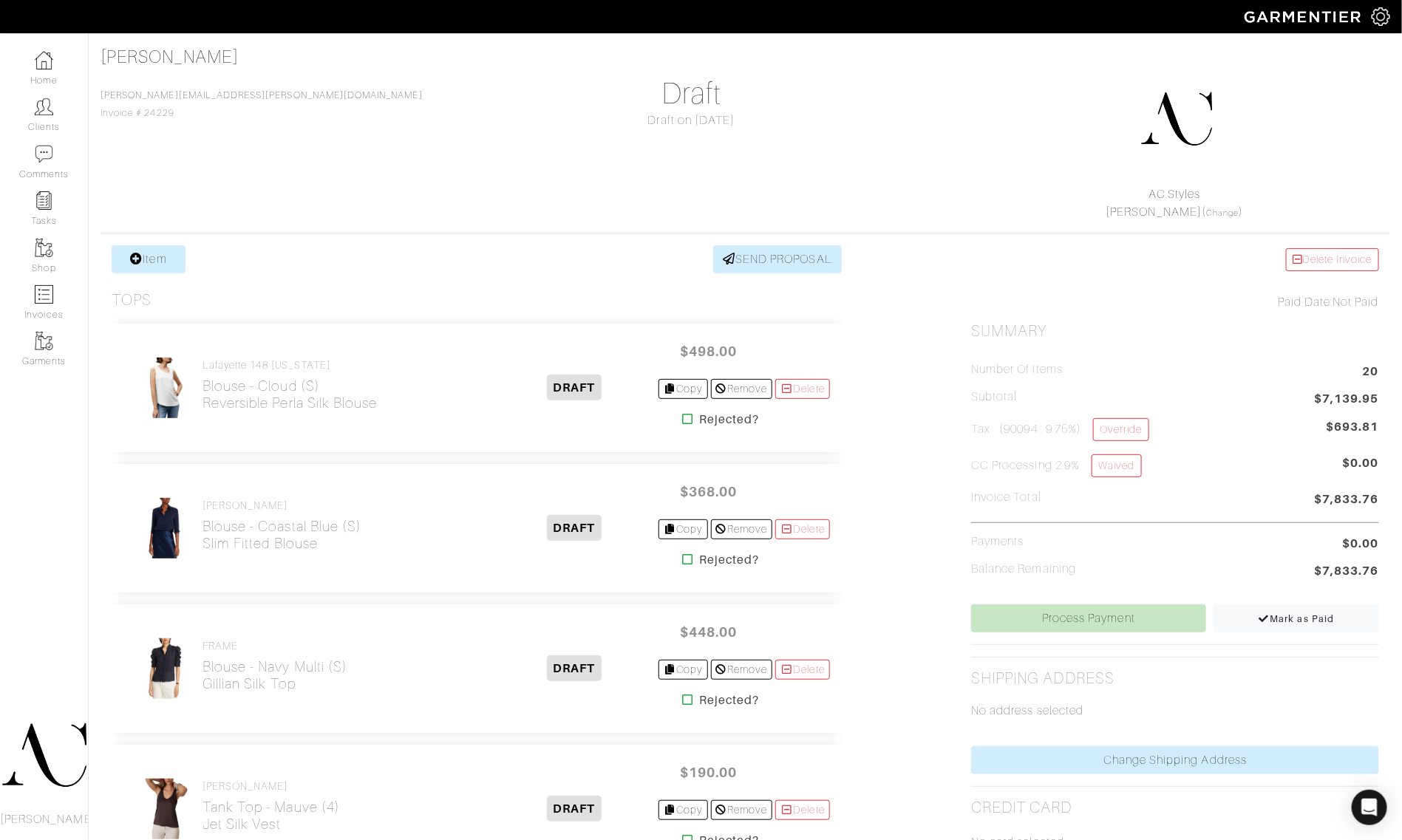
scroll to position [92, 0]
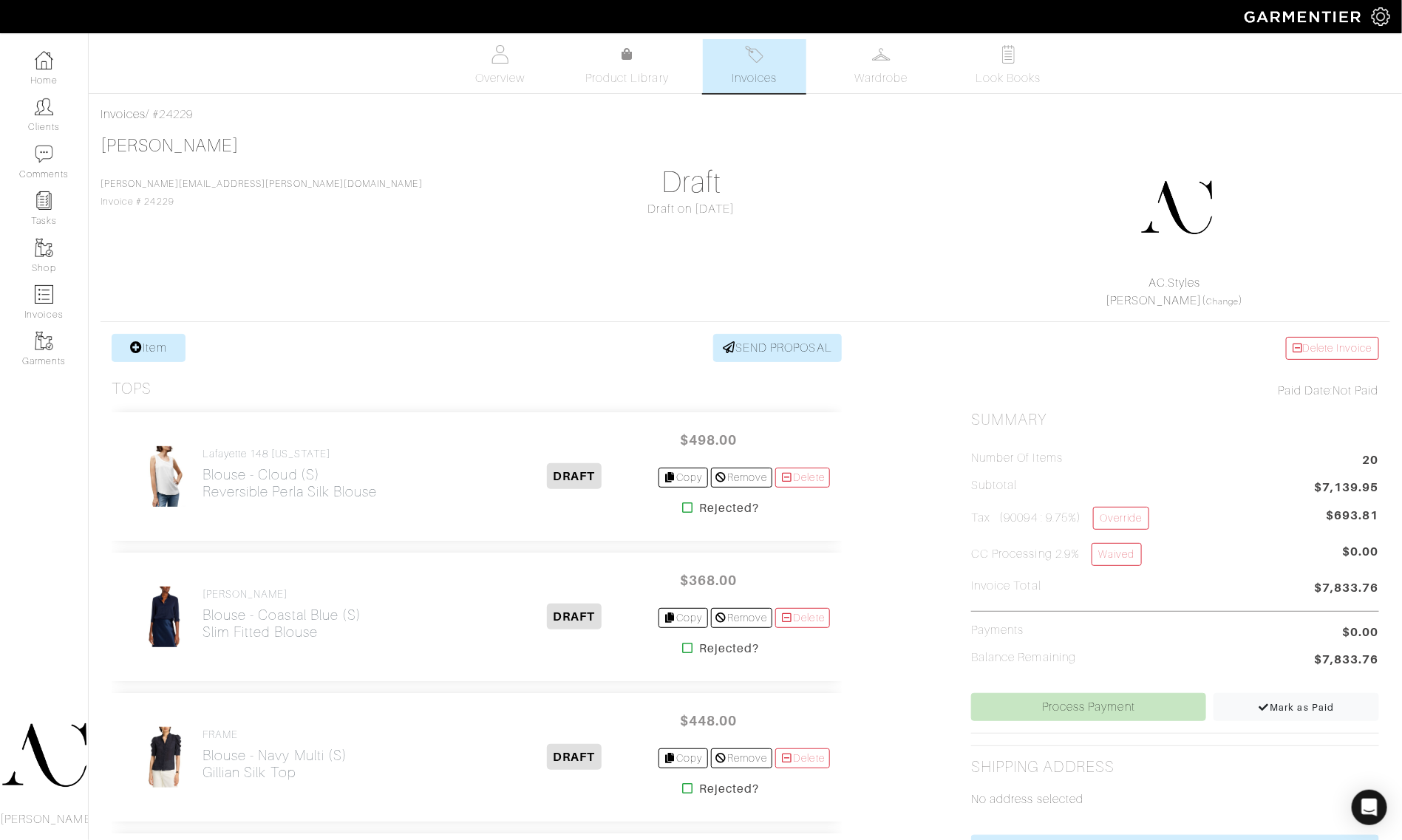
scroll to position [0, 0]
click at [750, 74] on span "Invoices" at bounding box center [754, 80] width 45 height 18
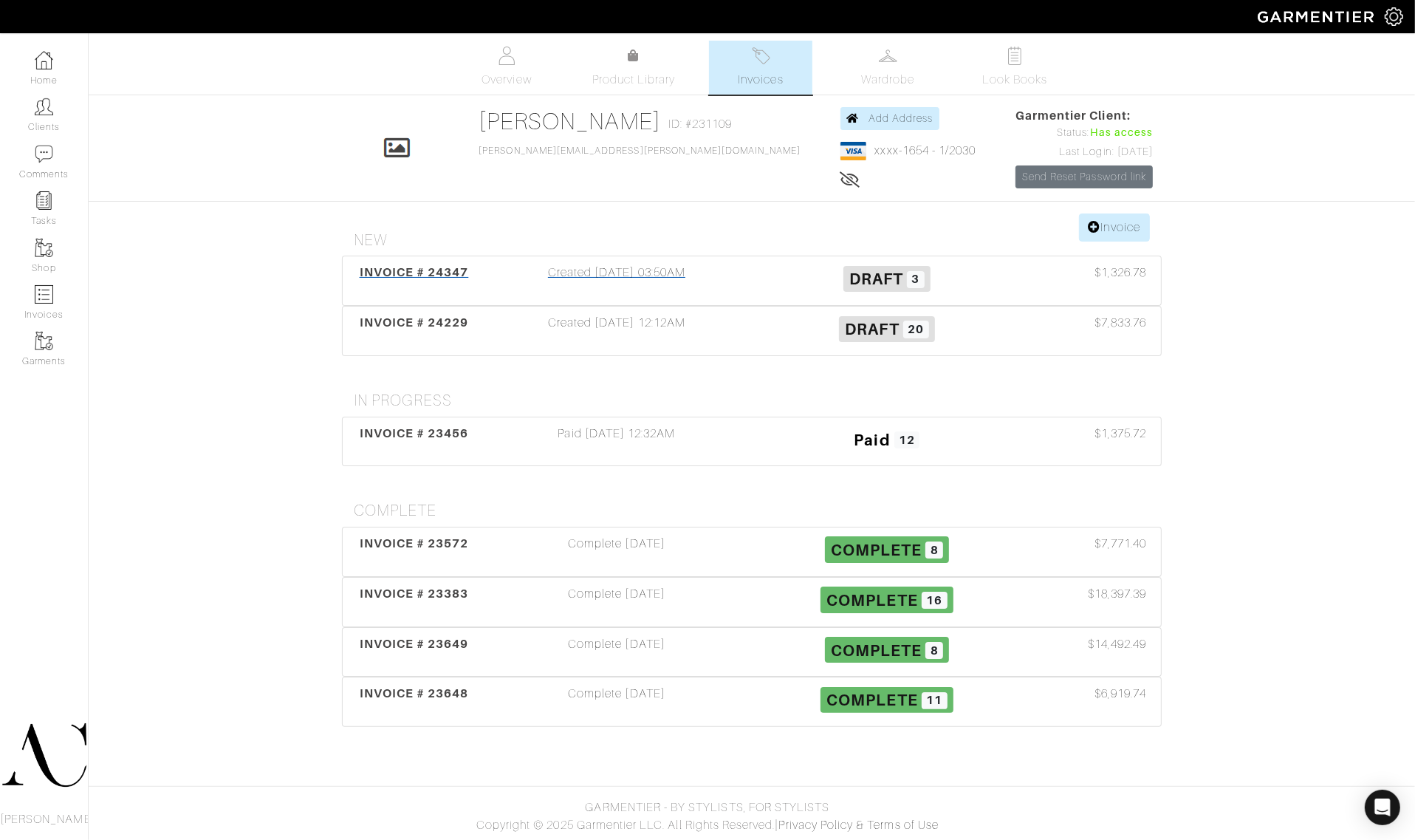
click at [437, 277] on span "INVOICE # 24347" at bounding box center [414, 272] width 110 height 14
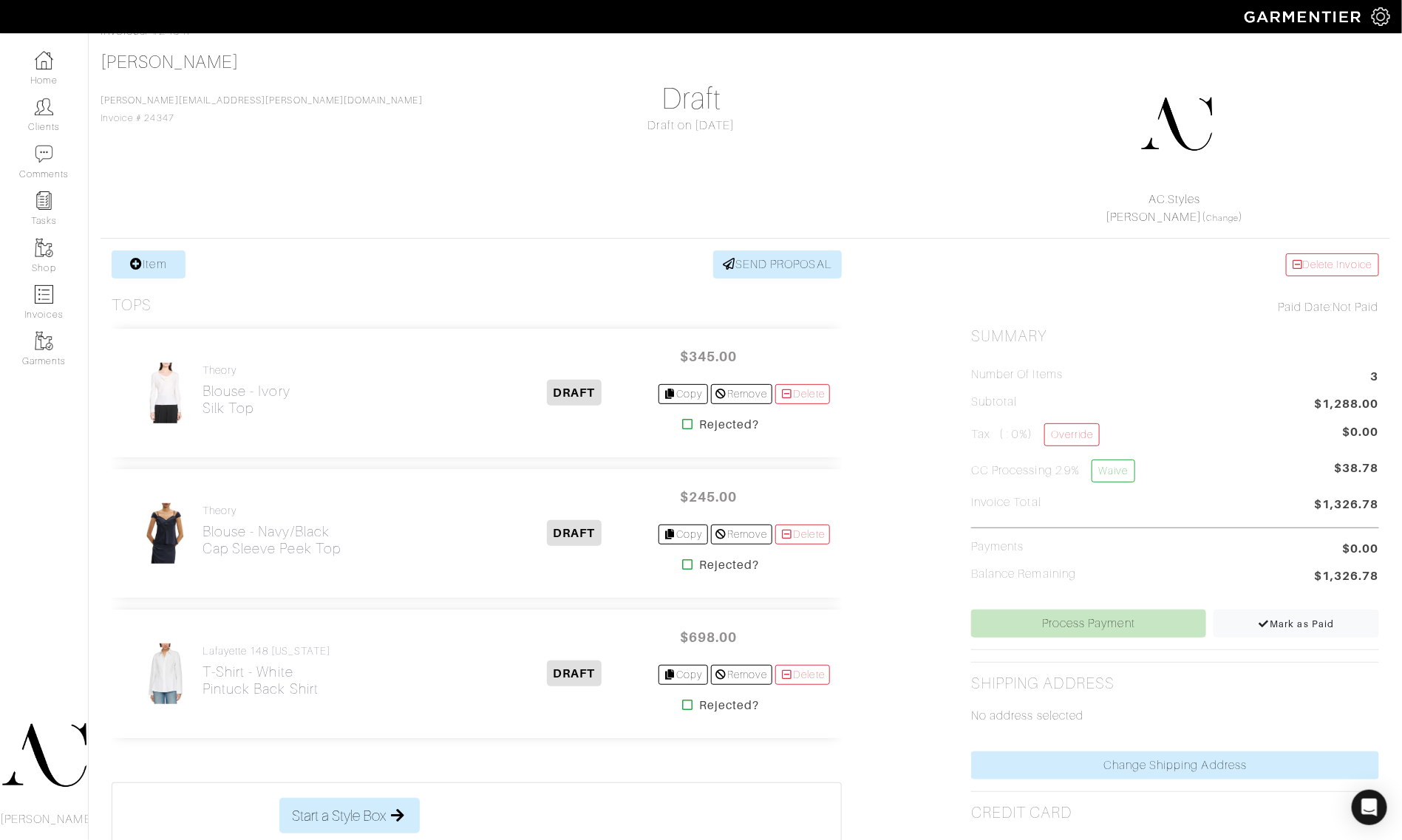
scroll to position [92, 0]
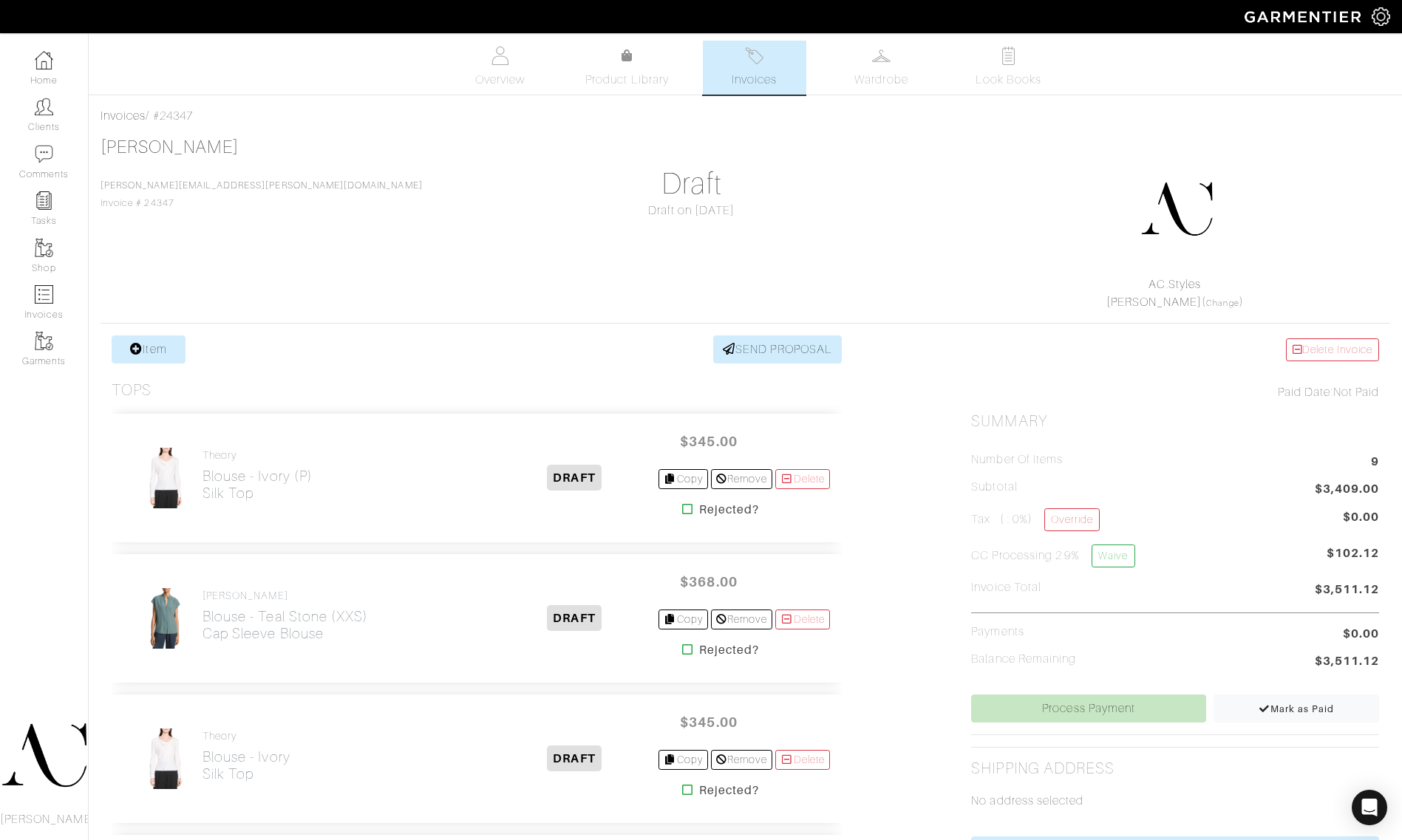
scroll to position [1016, 0]
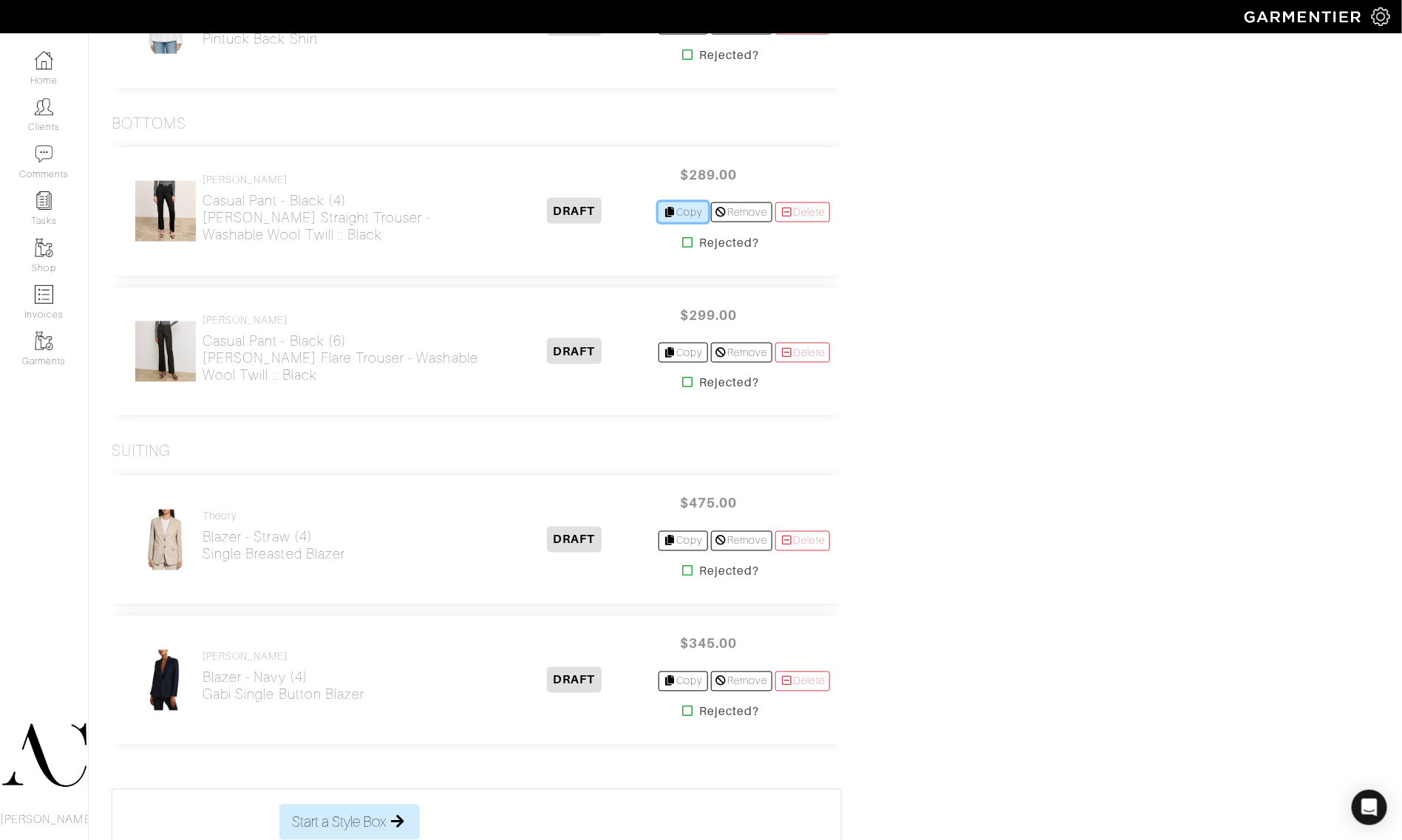
click at [672, 211] on link "Copy" at bounding box center [683, 212] width 49 height 20
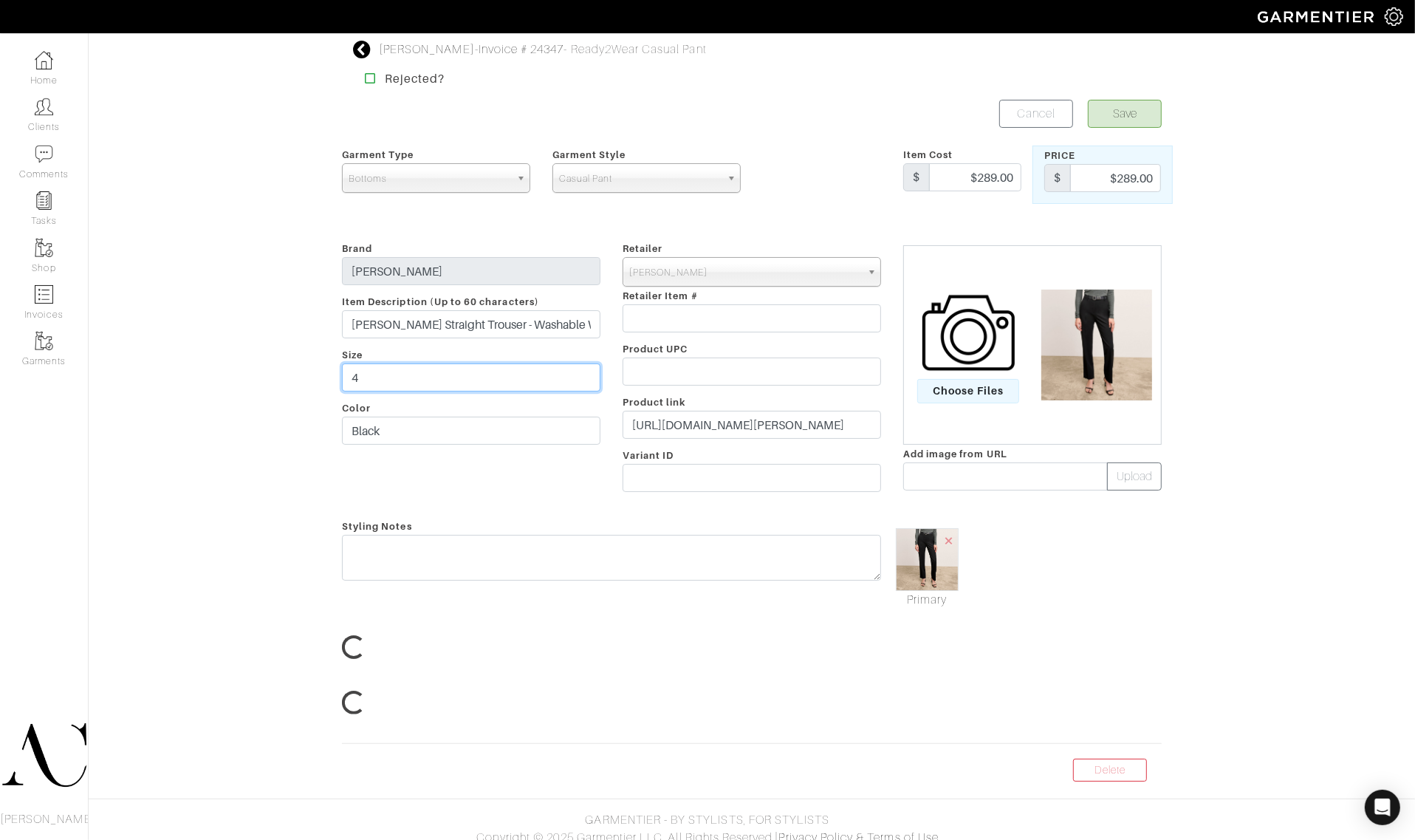
drag, startPoint x: 359, startPoint y: 380, endPoint x: 337, endPoint y: 374, distance: 22.8
click at [337, 374] on div "Brand M.M. LaFleur Item Description (Up to 60 characters) Smith Straight Trouse…" at bounding box center [471, 369] width 281 height 260
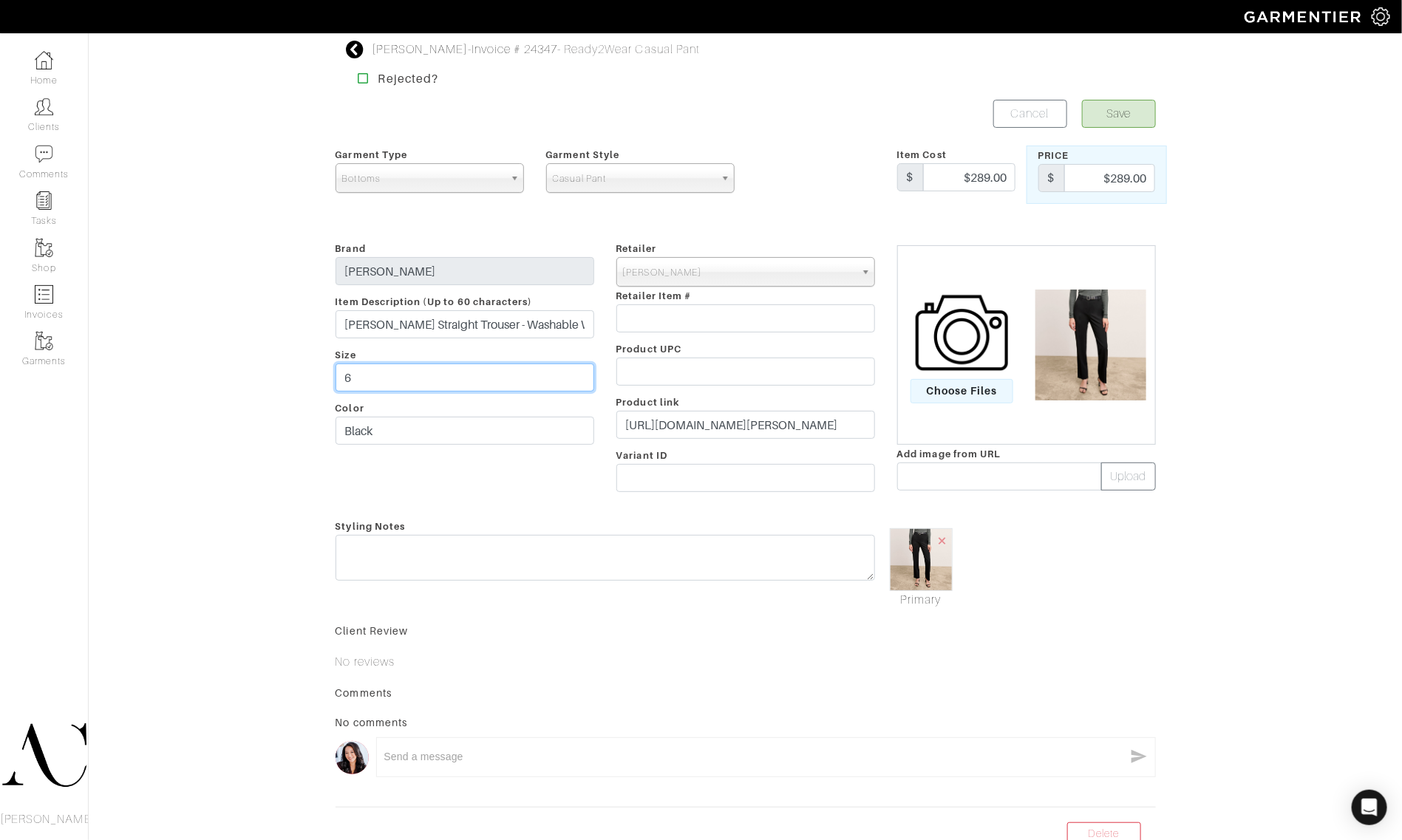
type input "6"
click at [1129, 110] on button "Save" at bounding box center [1118, 114] width 74 height 28
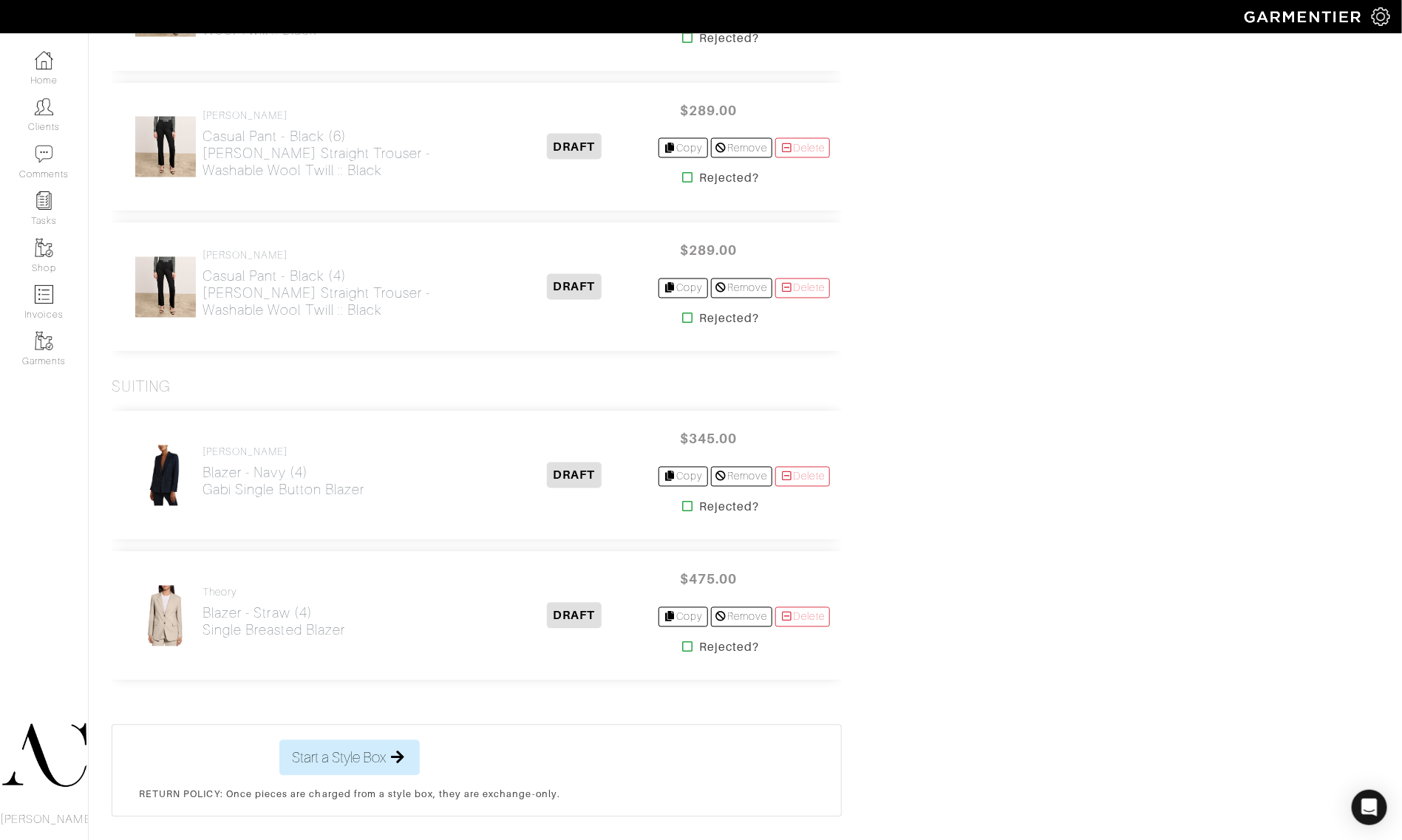
scroll to position [1290, 0]
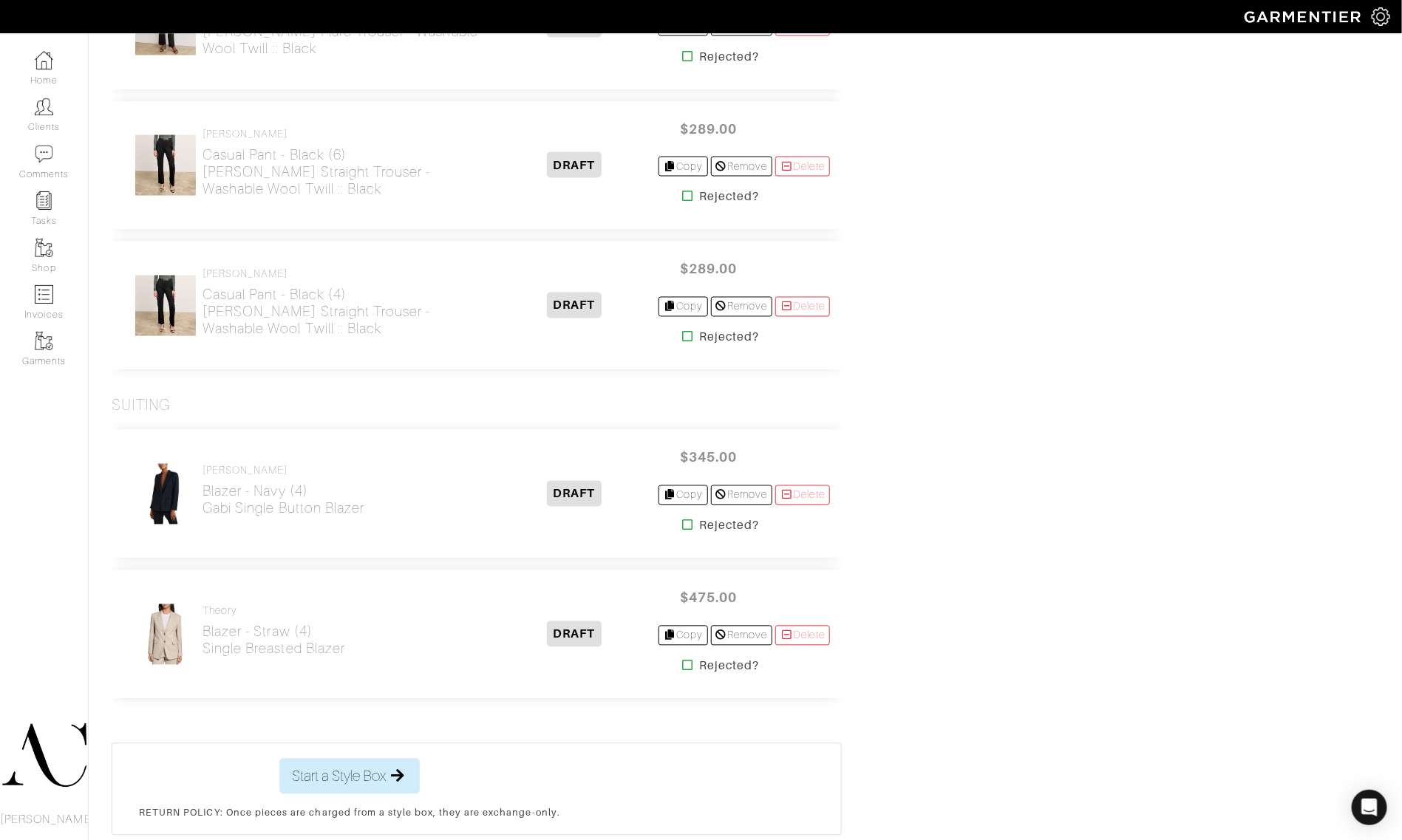
scroll to position [1197, 0]
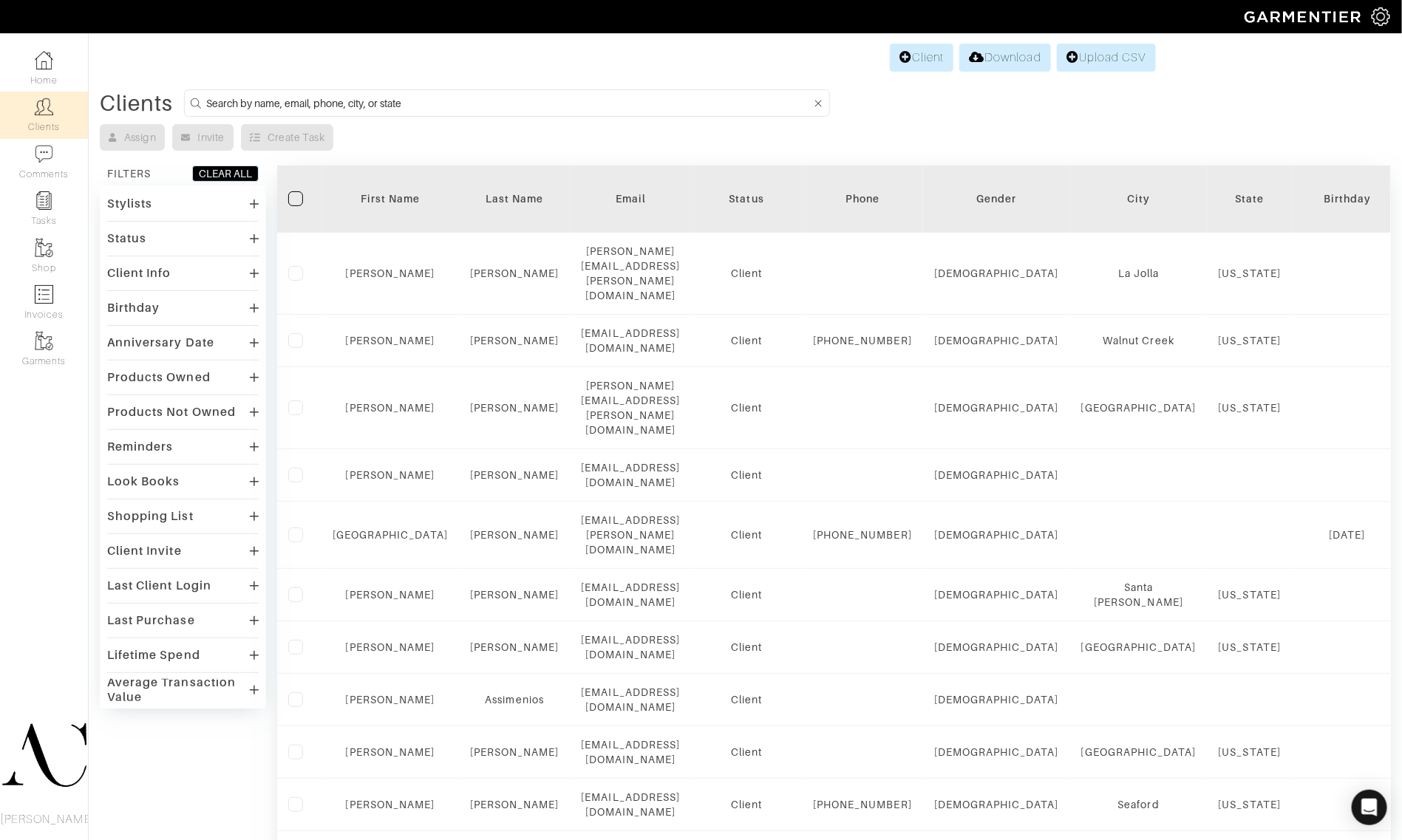
click at [460, 104] on input at bounding box center [509, 103] width 605 height 19
type input "edwards"
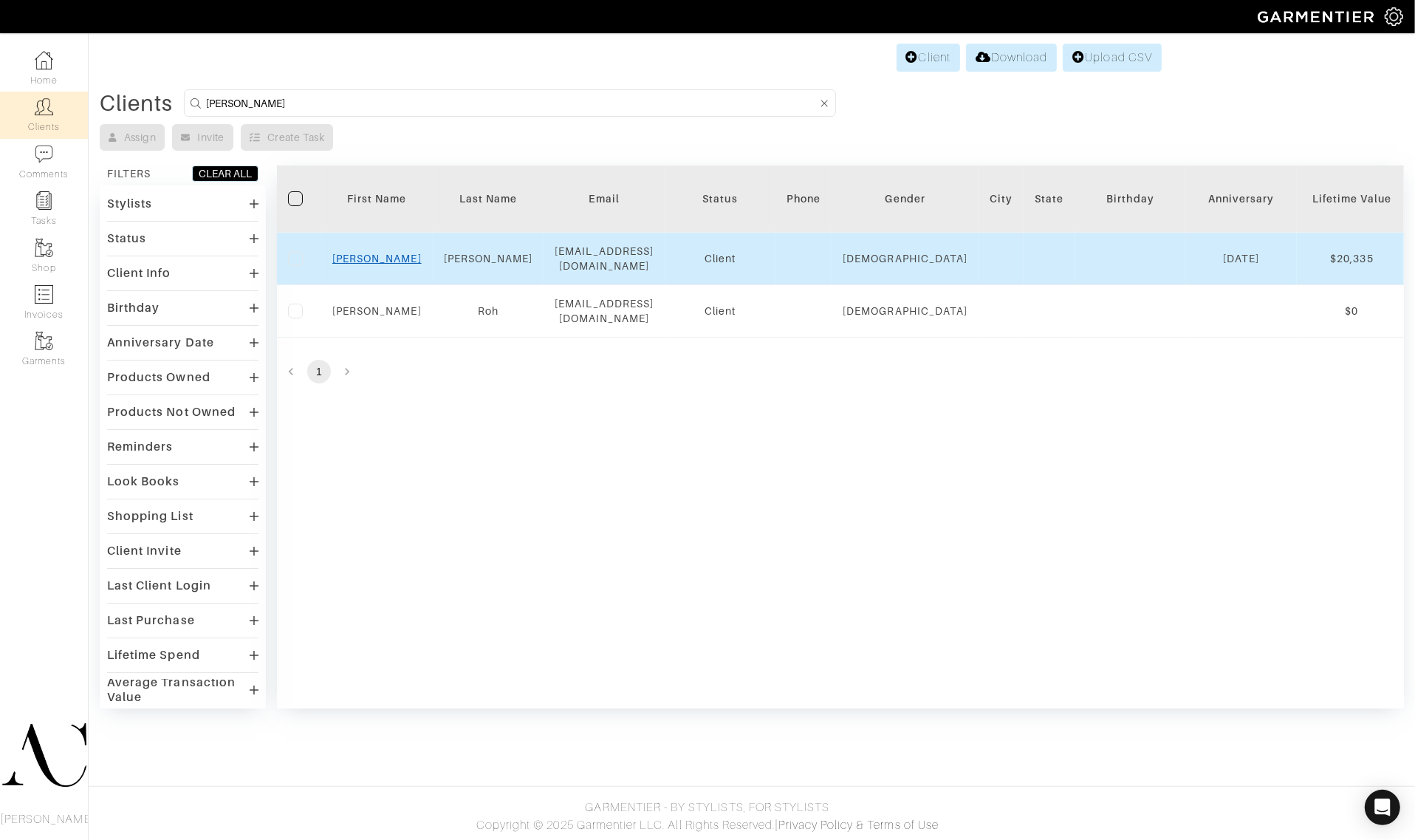
click at [373, 260] on link "Lisa" at bounding box center [376, 259] width 89 height 12
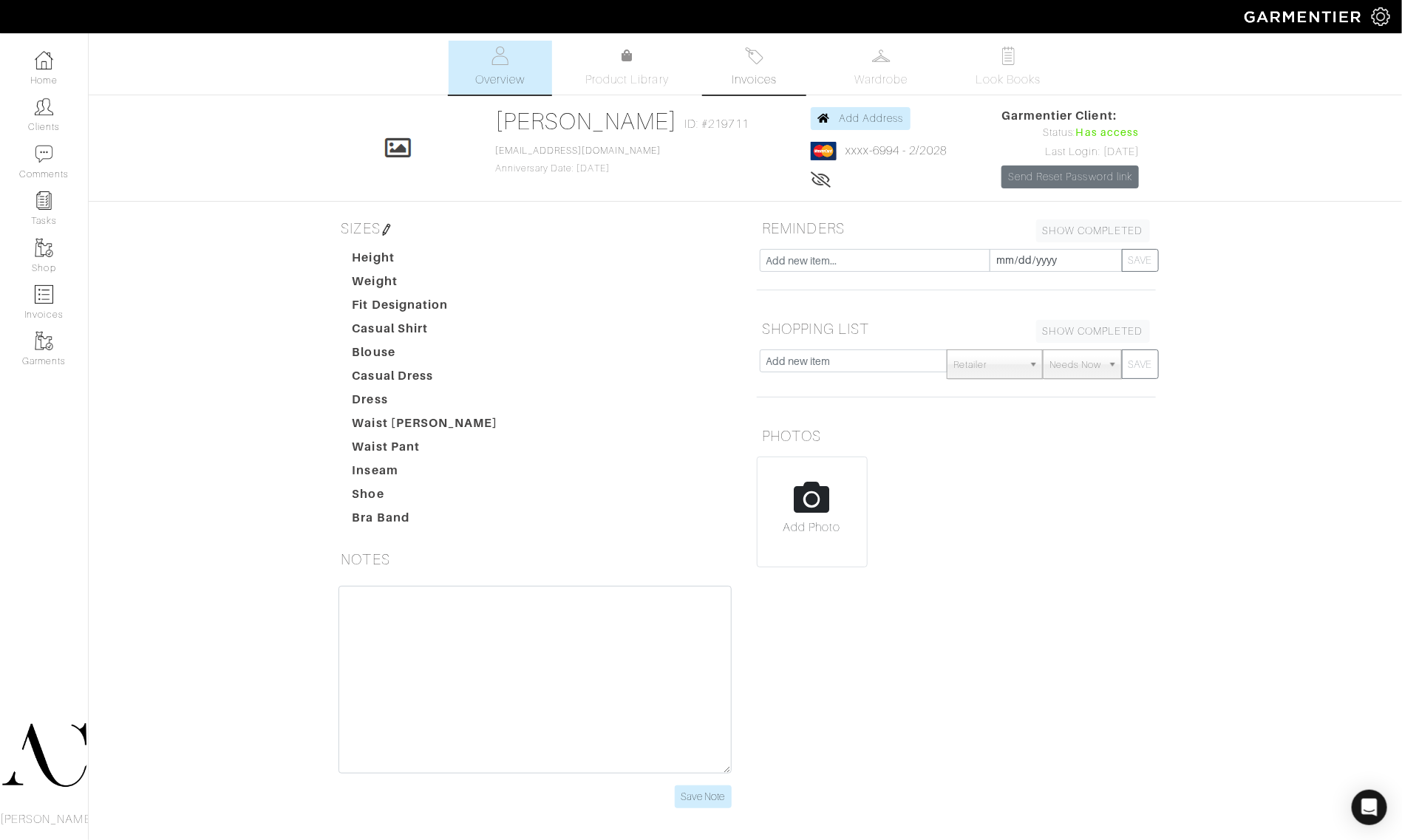
click at [768, 51] on link "Invoices" at bounding box center [754, 67] width 104 height 54
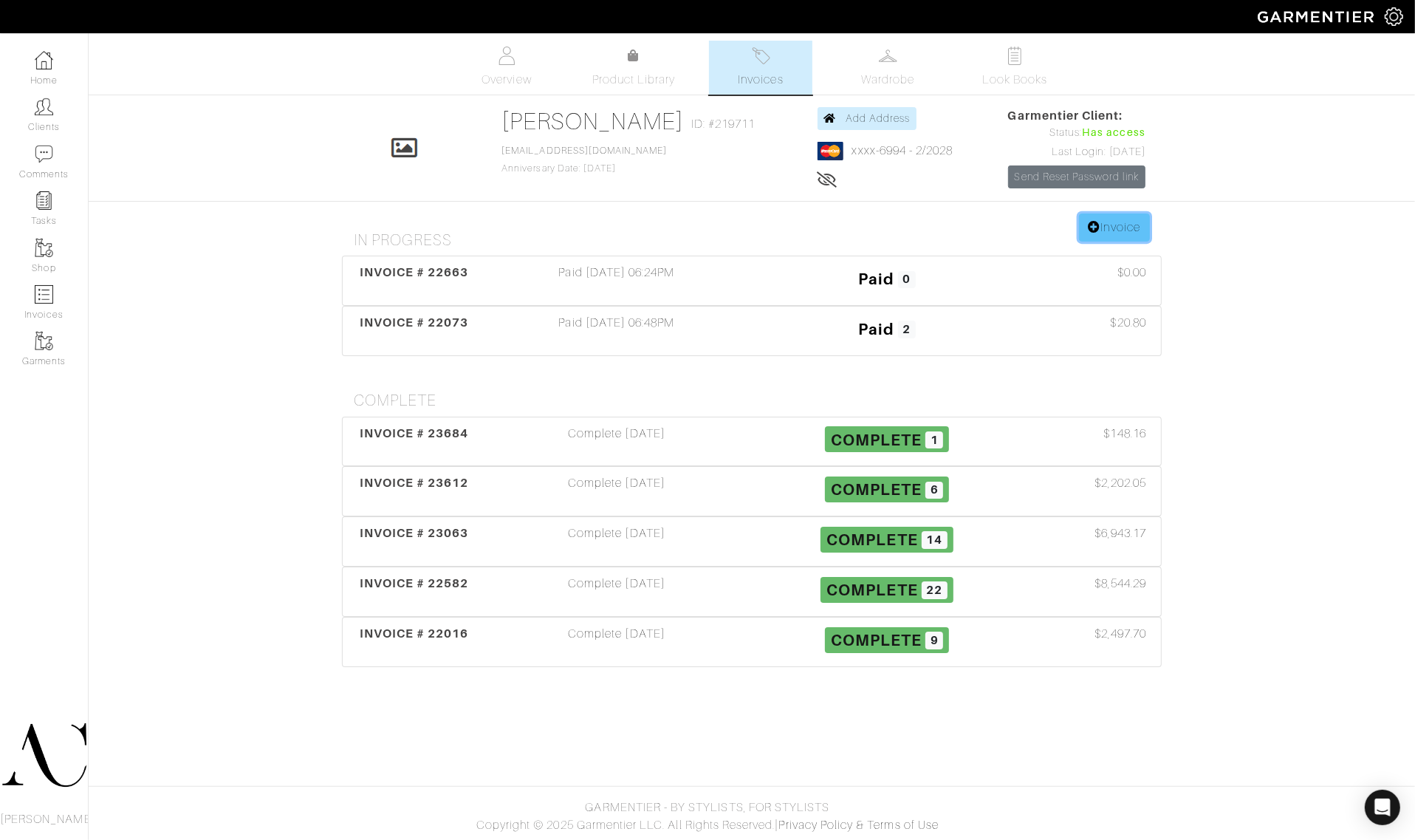
click at [1101, 227] on link "Invoice" at bounding box center [1115, 227] width 71 height 28
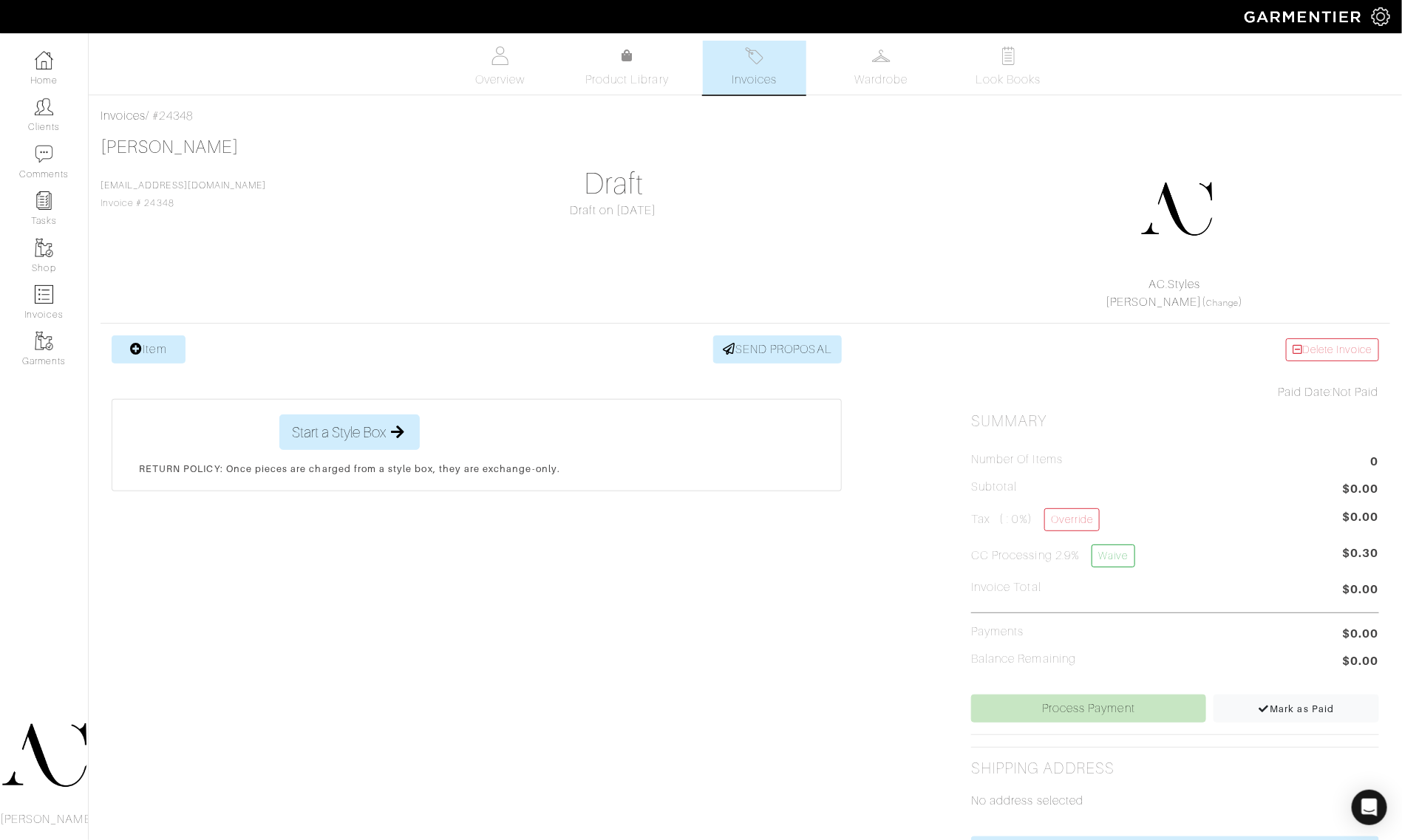
drag, startPoint x: 204, startPoint y: 116, endPoint x: 161, endPoint y: 122, distance: 43.4
click at [161, 122] on div "Invoices / #24348" at bounding box center [745, 116] width 1289 height 18
copy div "24348"
